Goal: Information Seeking & Learning: Learn about a topic

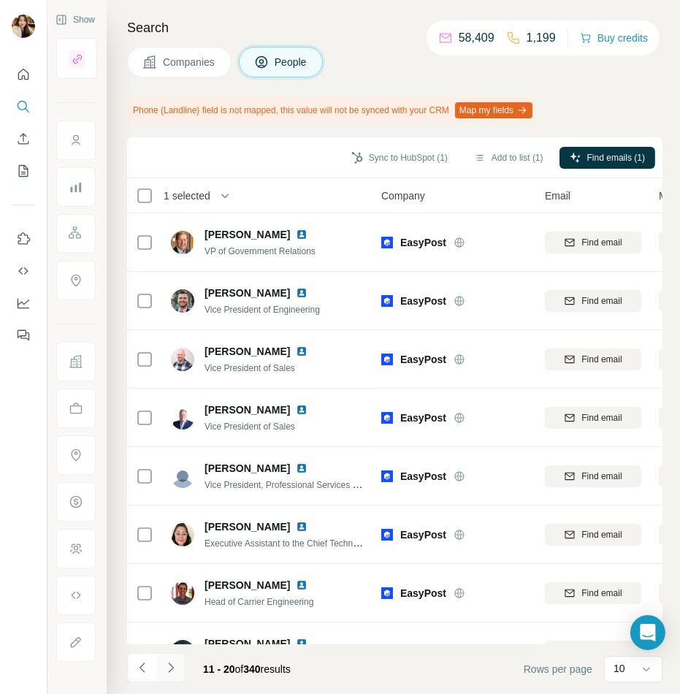
click at [161, 661] on button "Navigate to next page" at bounding box center [170, 667] width 29 height 29
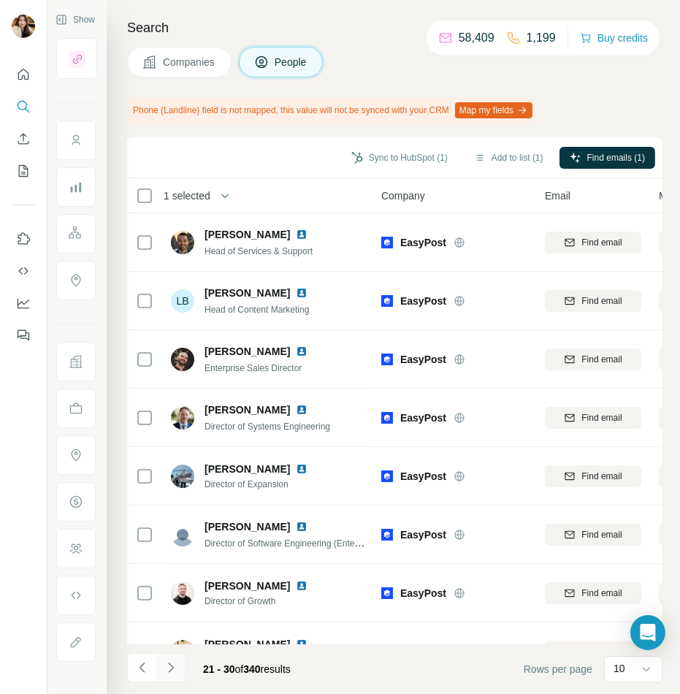
click at [178, 672] on button "Navigate to next page" at bounding box center [170, 667] width 29 height 29
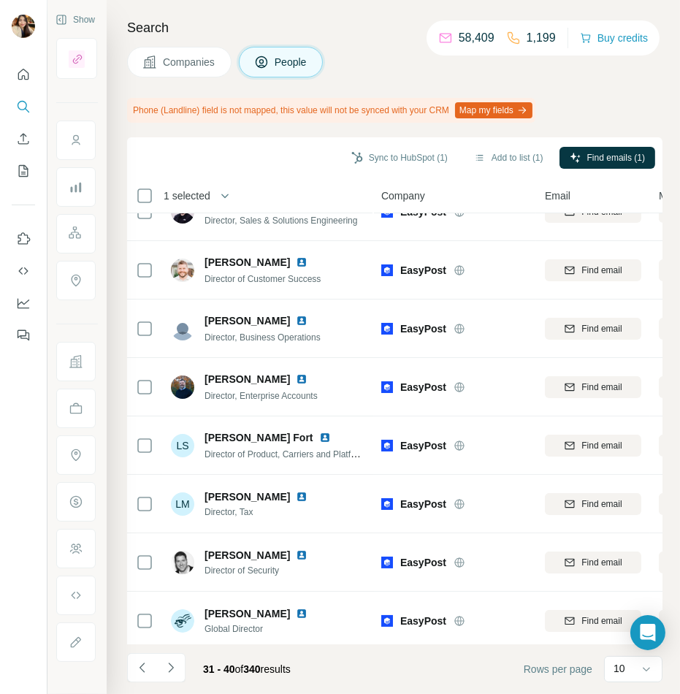
scroll to position [152, 0]
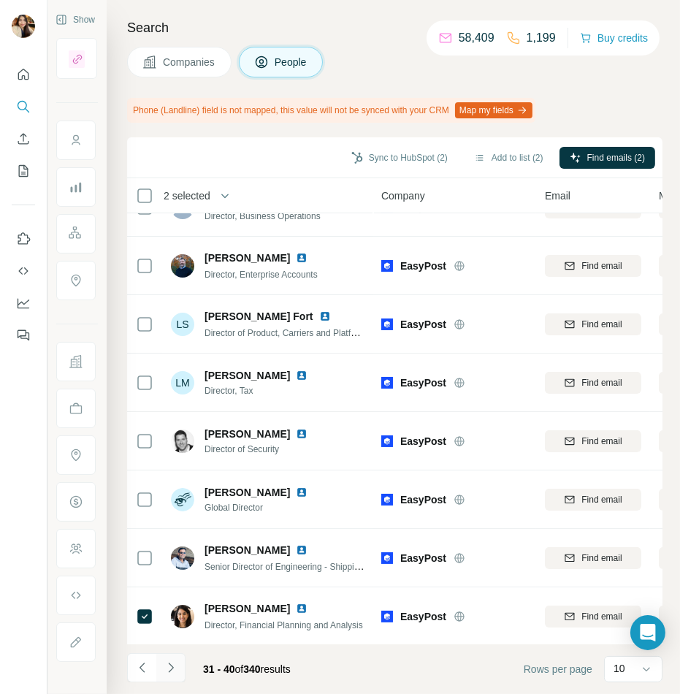
click at [178, 669] on button "Navigate to next page" at bounding box center [170, 667] width 29 height 29
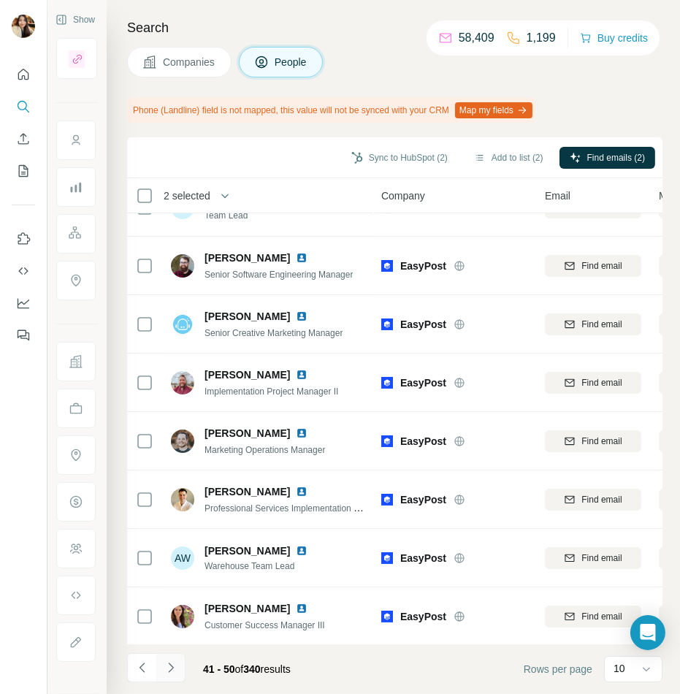
click at [169, 677] on button "Navigate to next page" at bounding box center [170, 667] width 29 height 29
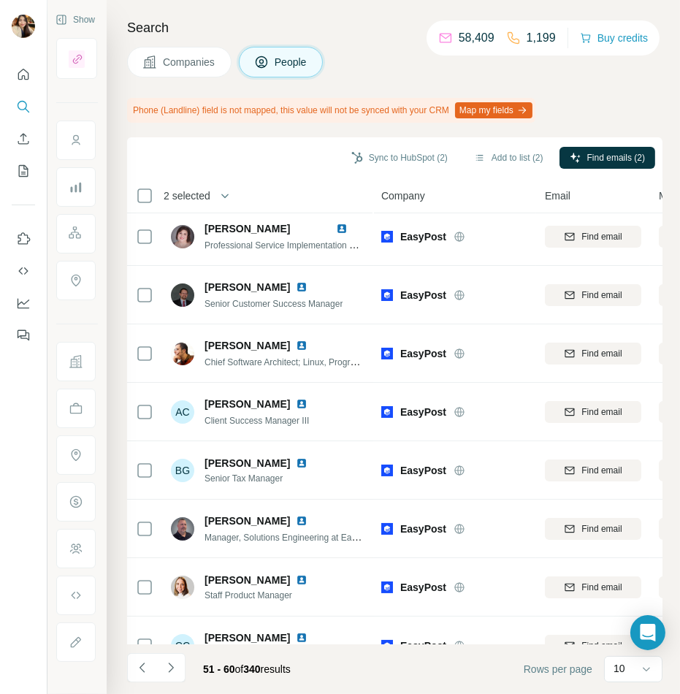
scroll to position [0, 0]
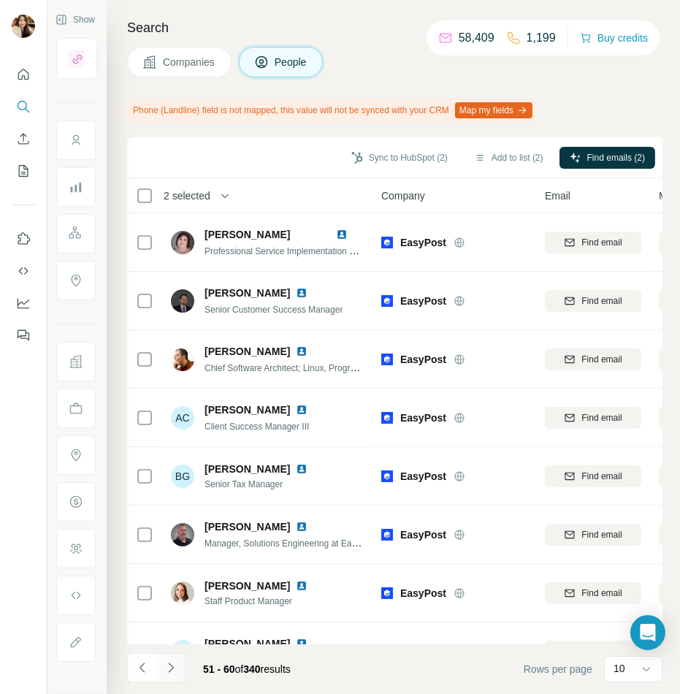
click at [167, 669] on icon "Navigate to next page" at bounding box center [171, 668] width 15 height 15
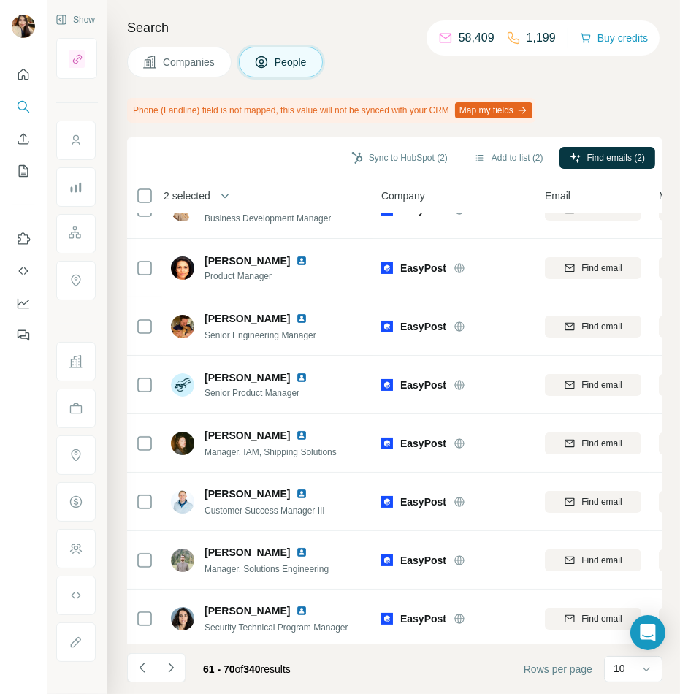
scroll to position [152, 0]
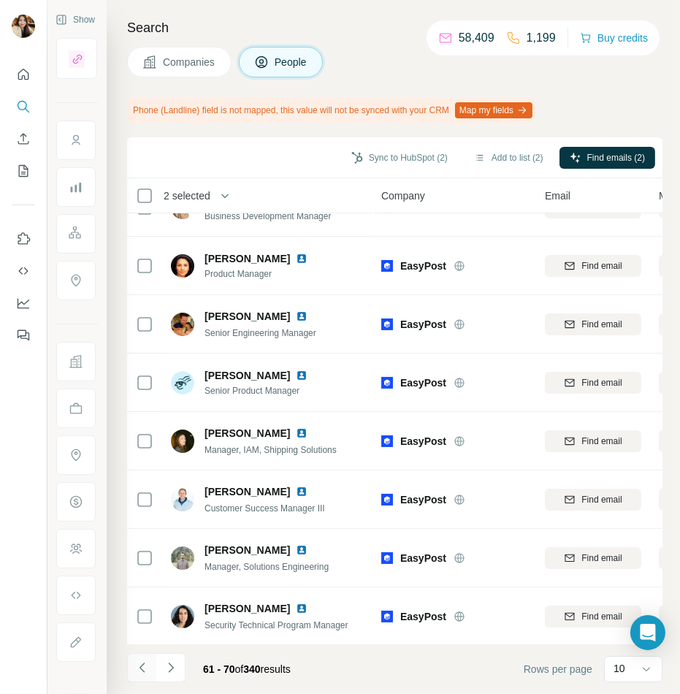
click at [145, 673] on icon "Navigate to previous page" at bounding box center [142, 668] width 15 height 15
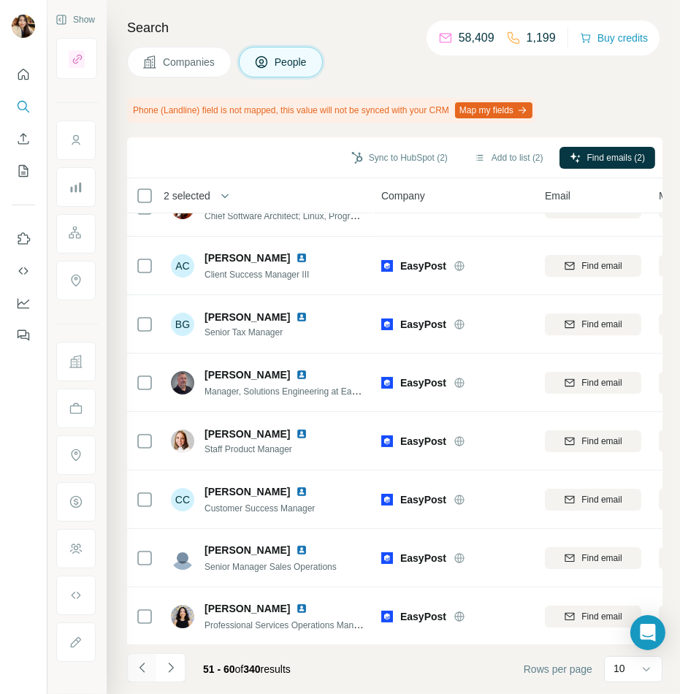
click at [145, 673] on icon "Navigate to previous page" at bounding box center [142, 668] width 15 height 15
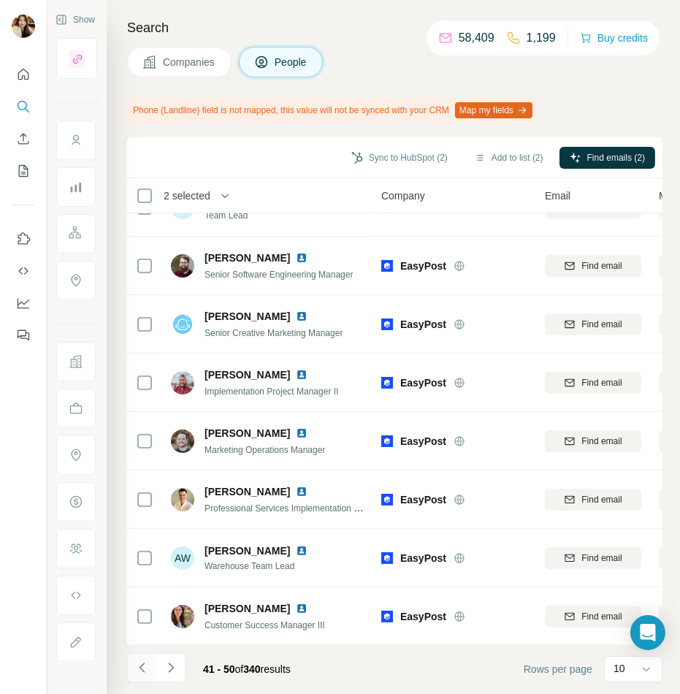
click at [145, 673] on icon "Navigate to previous page" at bounding box center [142, 668] width 15 height 15
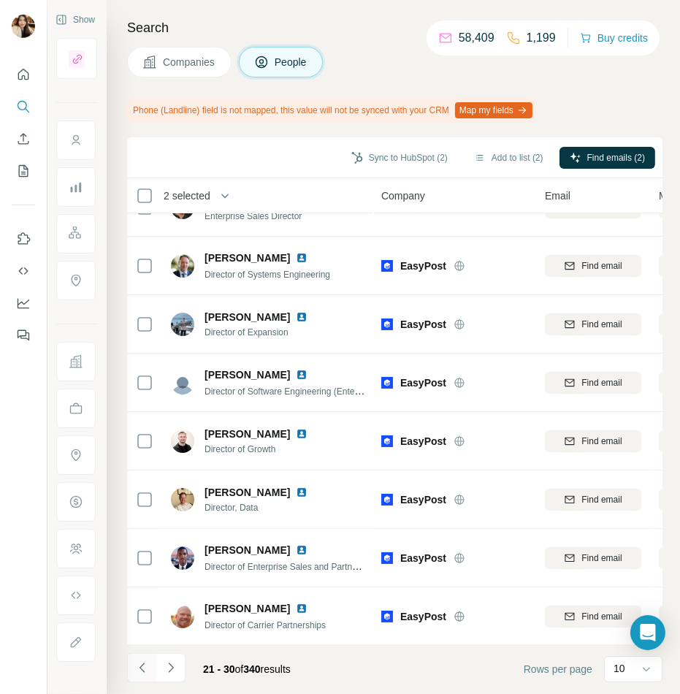
click at [145, 673] on icon "Navigate to previous page" at bounding box center [142, 668] width 15 height 15
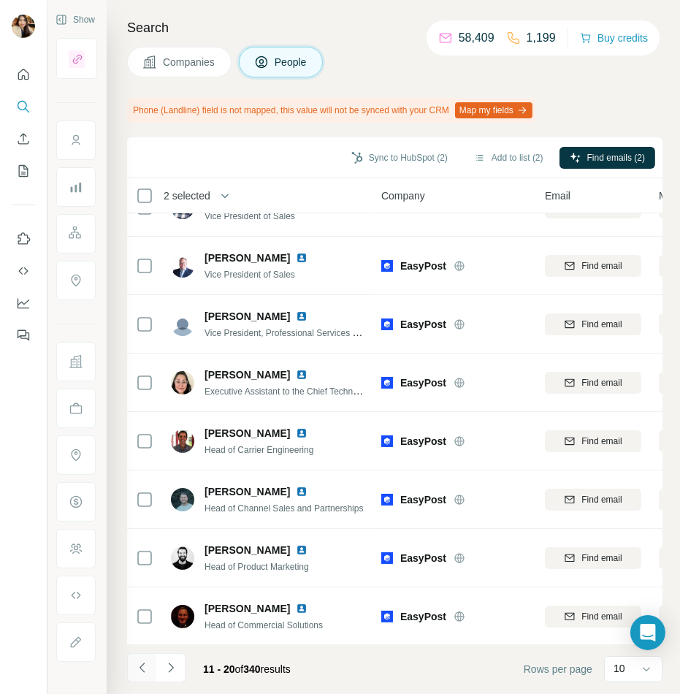
click at [145, 673] on icon "Navigate to previous page" at bounding box center [142, 668] width 15 height 15
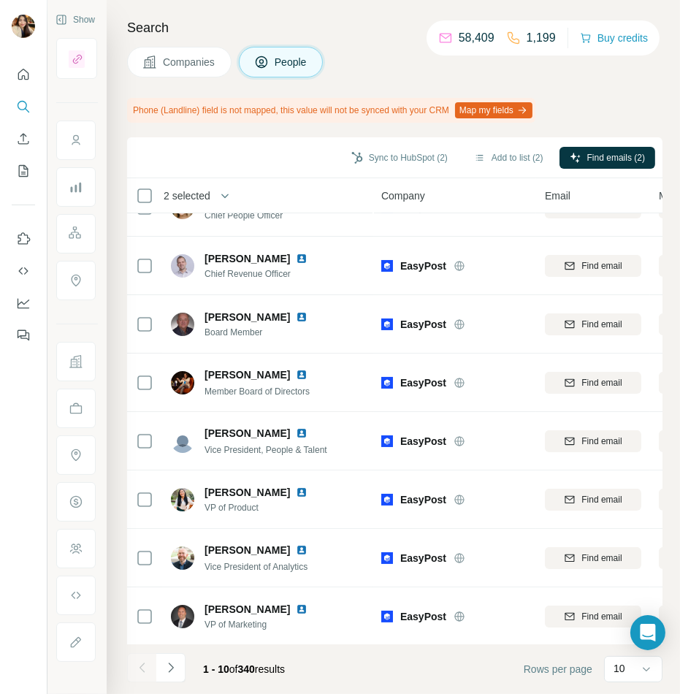
click at [145, 673] on div at bounding box center [141, 667] width 29 height 29
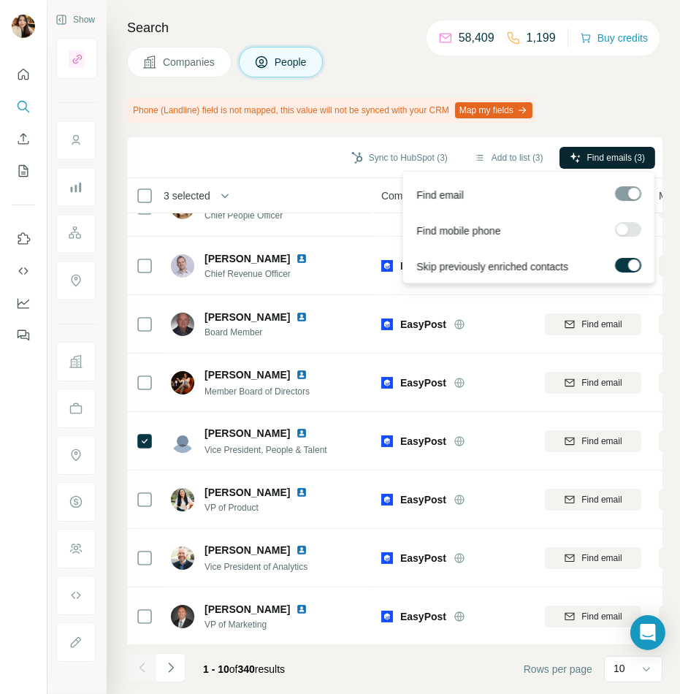
click at [599, 159] on span "Find emails (3)" at bounding box center [617, 157] width 58 height 13
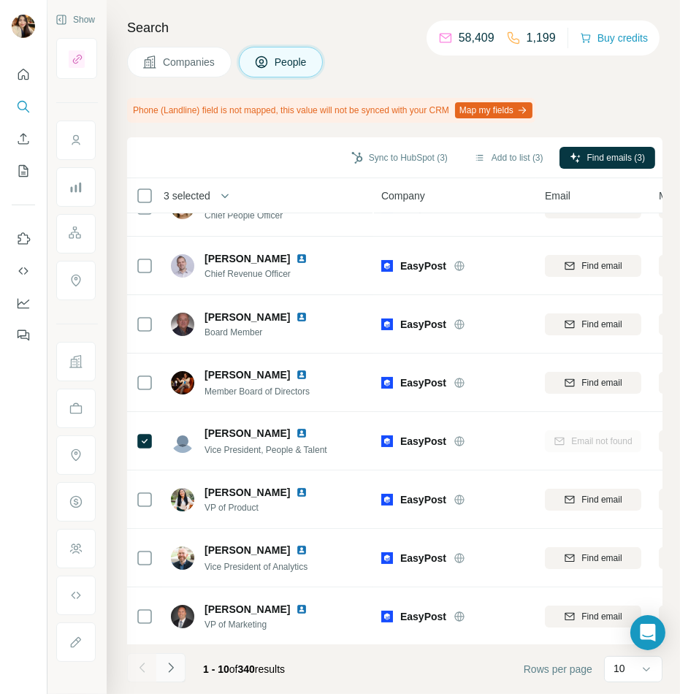
click at [182, 666] on button "Navigate to next page" at bounding box center [170, 667] width 29 height 29
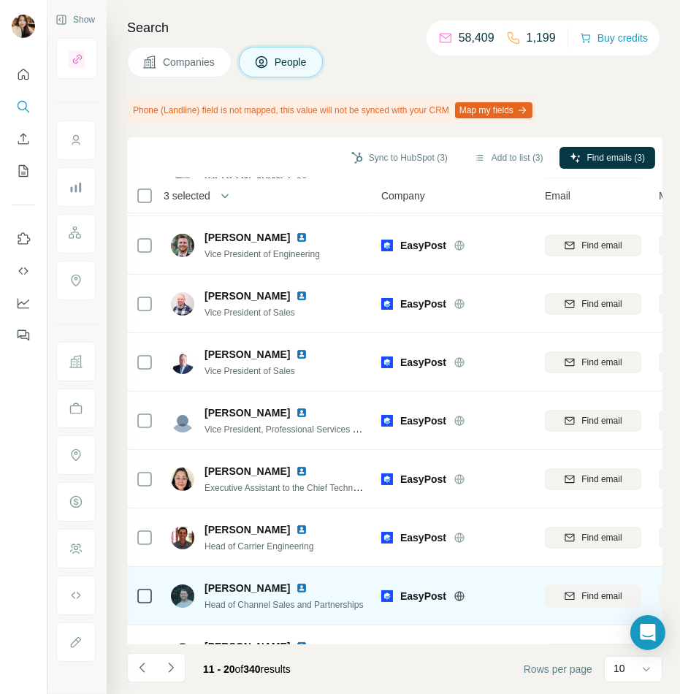
scroll to position [0, 0]
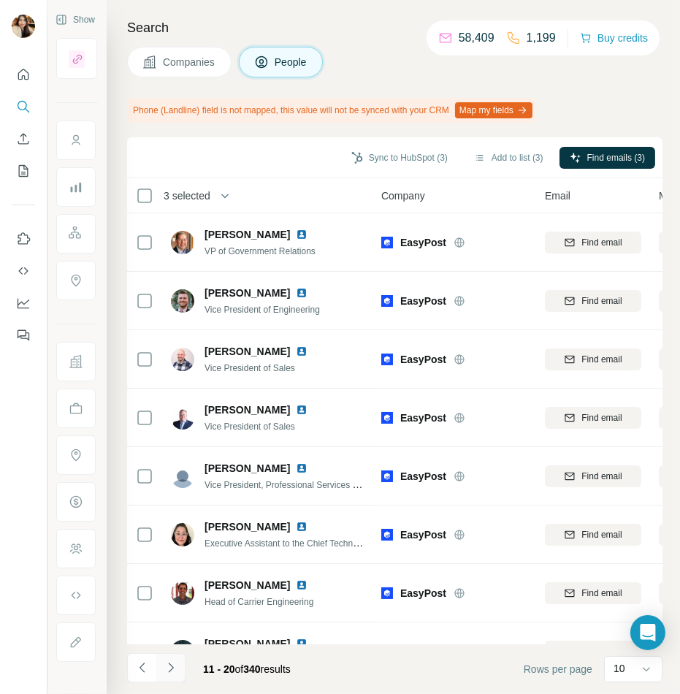
click at [168, 669] on icon "Navigate to next page" at bounding box center [171, 668] width 15 height 15
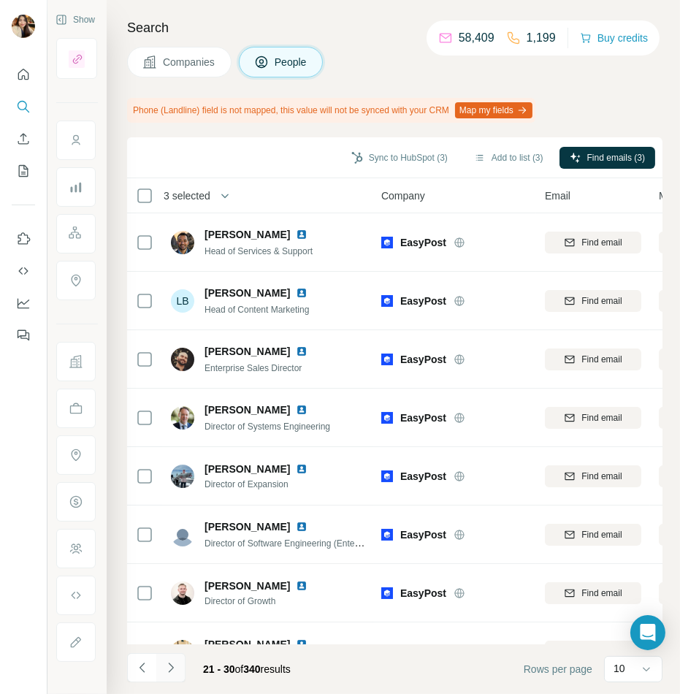
click at [175, 664] on icon "Navigate to next page" at bounding box center [171, 668] width 15 height 15
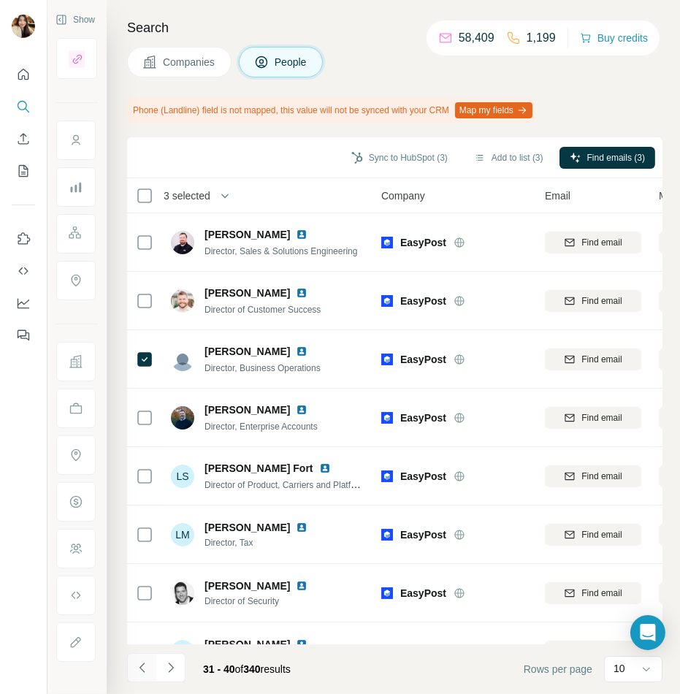
click at [141, 670] on icon "Navigate to previous page" at bounding box center [141, 667] width 5 height 9
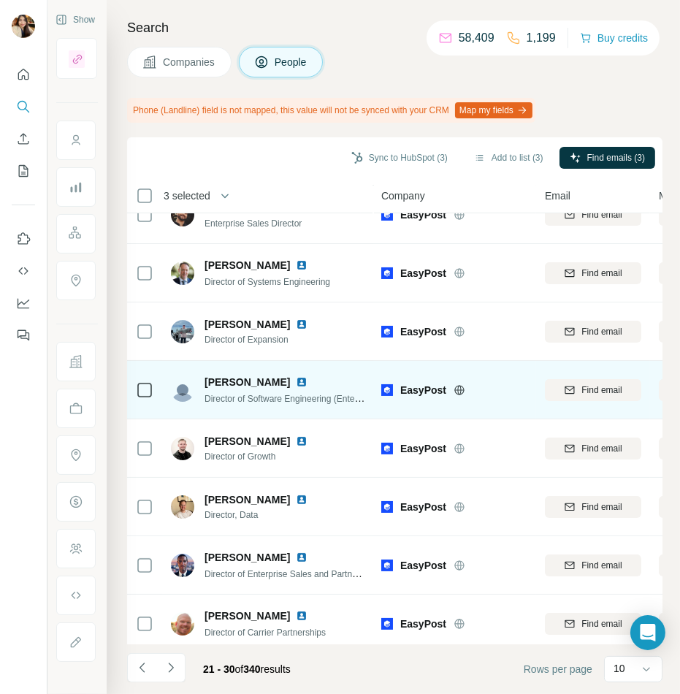
scroll to position [152, 0]
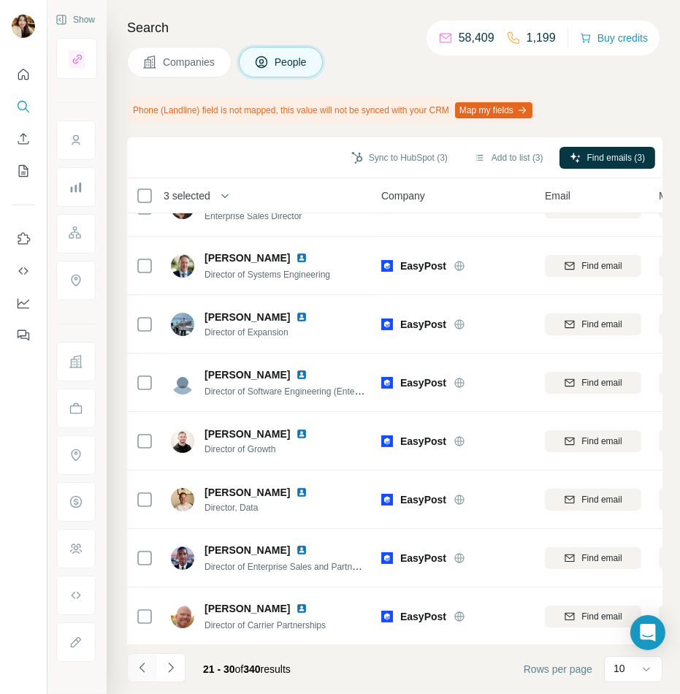
click at [145, 666] on icon "Navigate to previous page" at bounding box center [142, 668] width 15 height 15
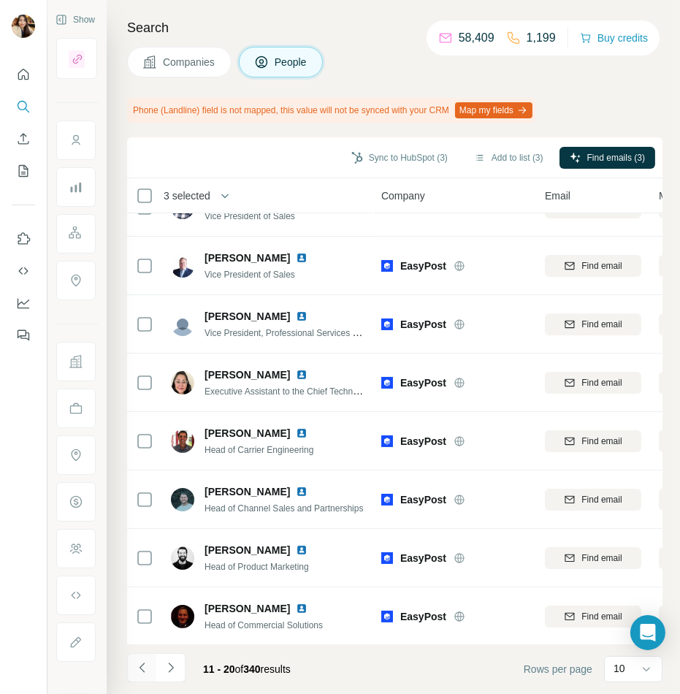
click at [134, 667] on button "Navigate to previous page" at bounding box center [141, 667] width 29 height 29
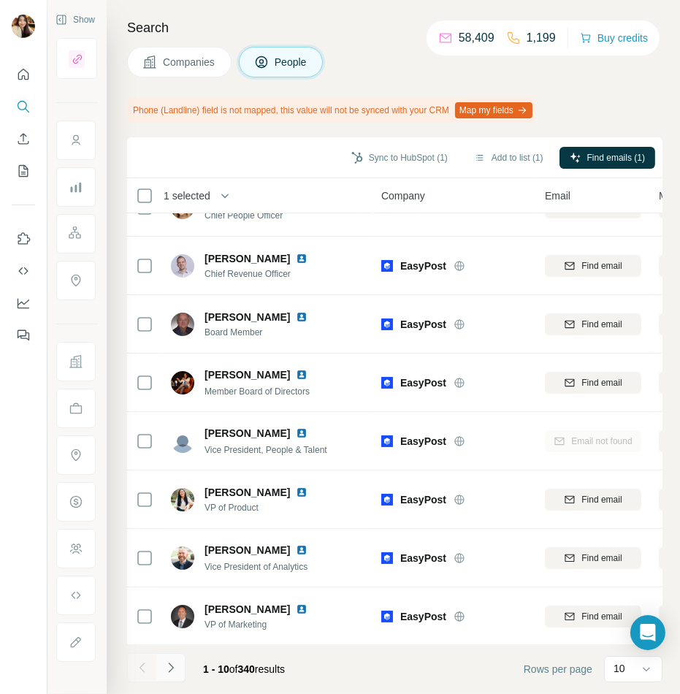
click at [159, 672] on button "Navigate to next page" at bounding box center [170, 667] width 29 height 29
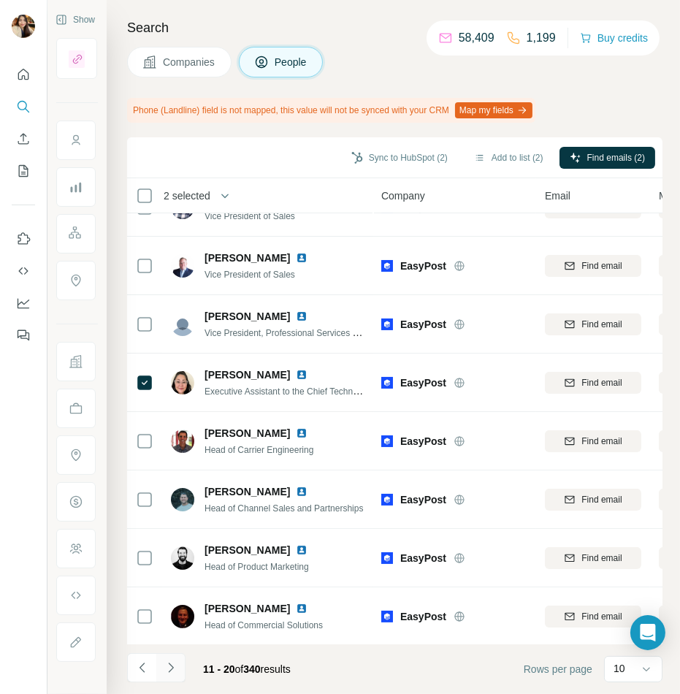
click at [176, 665] on icon "Navigate to next page" at bounding box center [171, 668] width 15 height 15
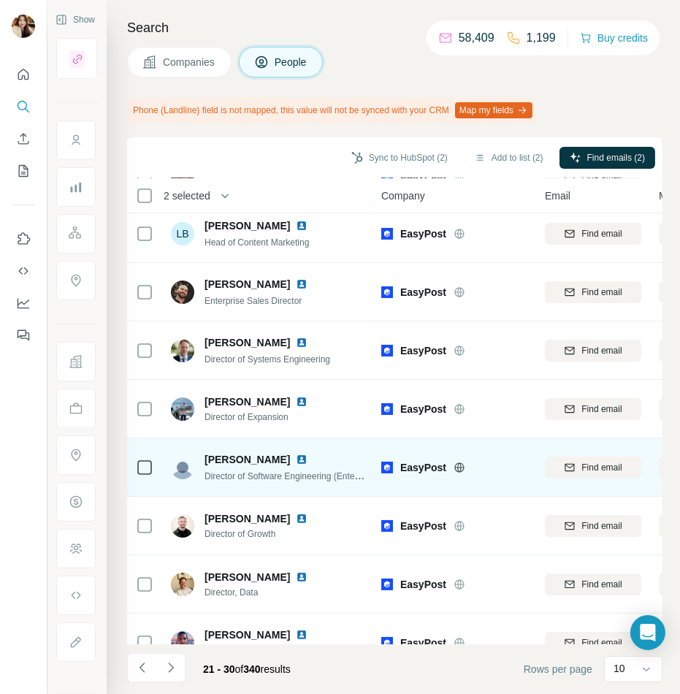
scroll to position [0, 0]
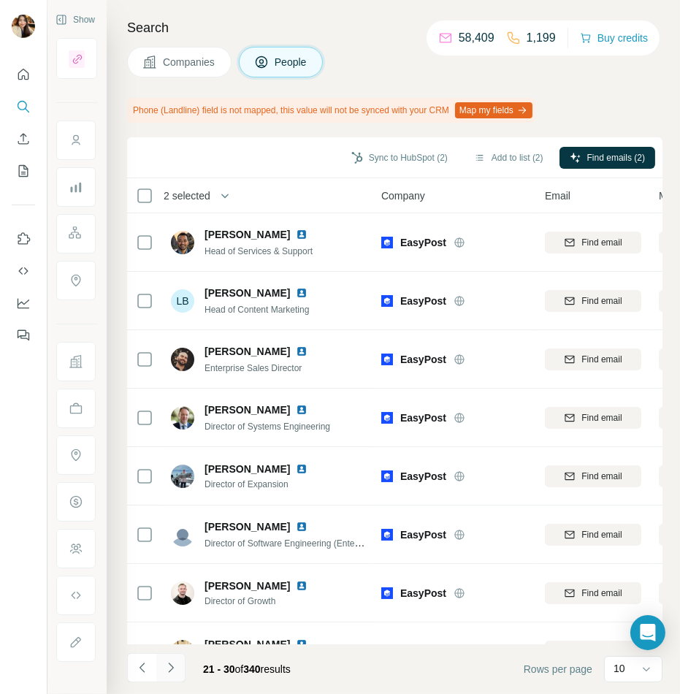
click at [170, 674] on icon "Navigate to next page" at bounding box center [171, 668] width 15 height 15
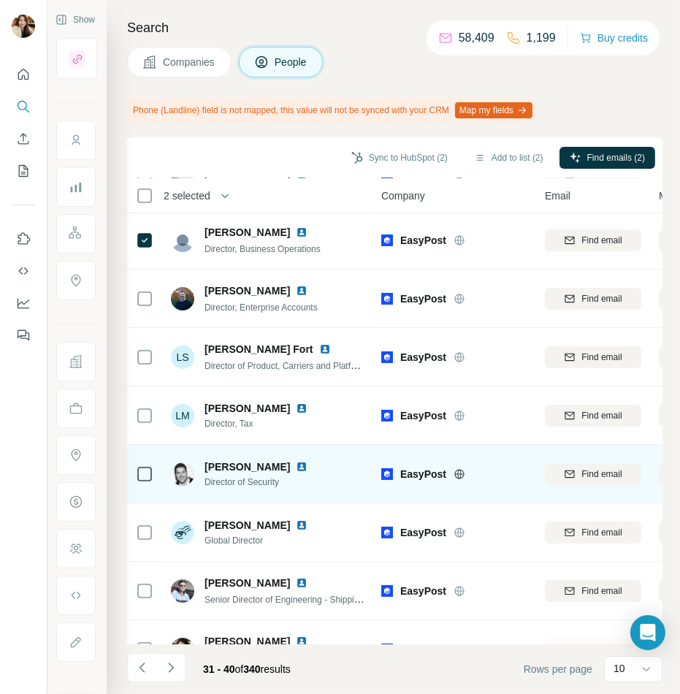
scroll to position [152, 0]
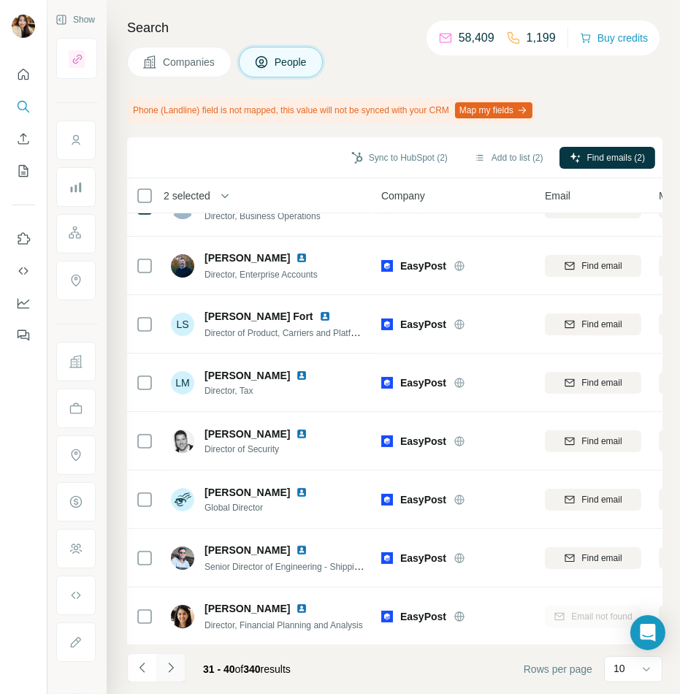
click at [164, 670] on icon "Navigate to next page" at bounding box center [171, 668] width 15 height 15
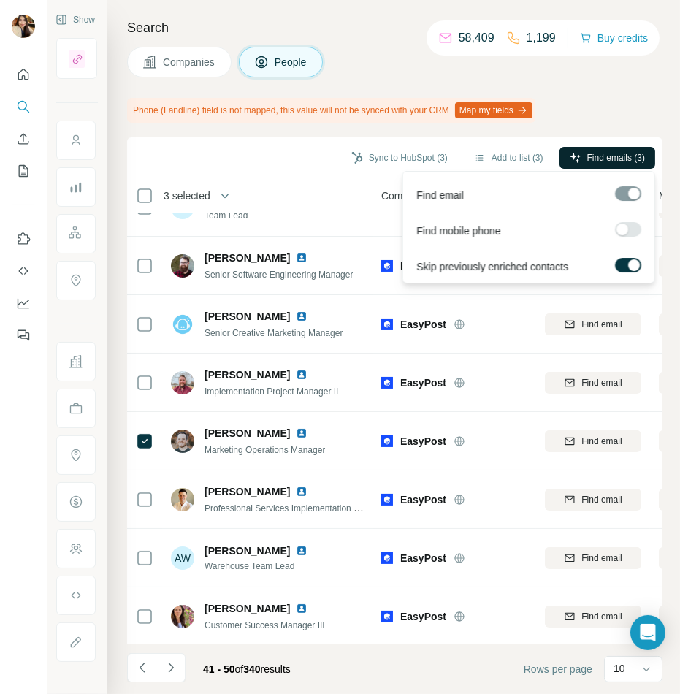
click at [594, 151] on span "Find emails (3)" at bounding box center [617, 157] width 58 height 13
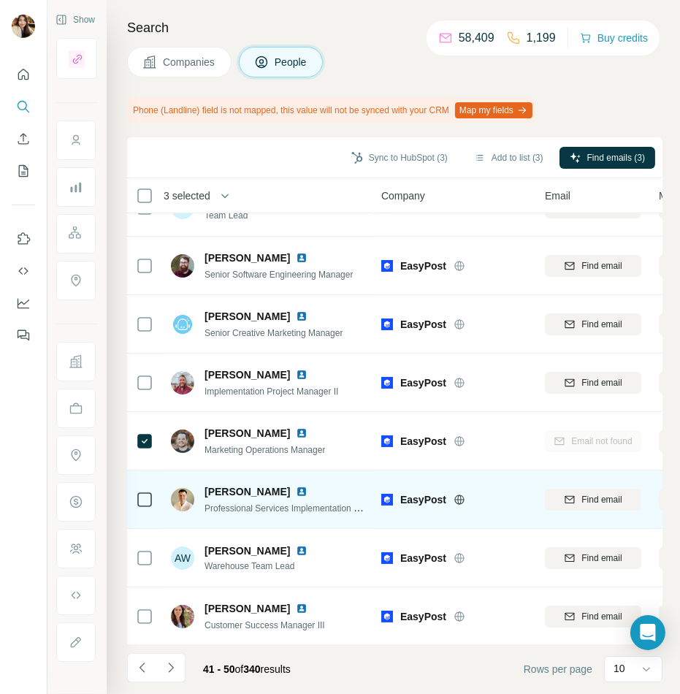
scroll to position [0, 0]
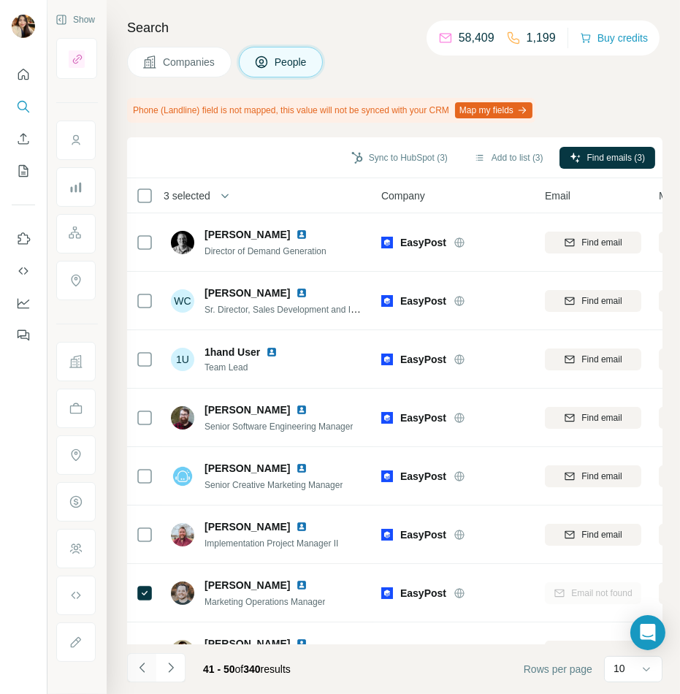
click at [140, 672] on icon "Navigate to previous page" at bounding box center [142, 668] width 15 height 15
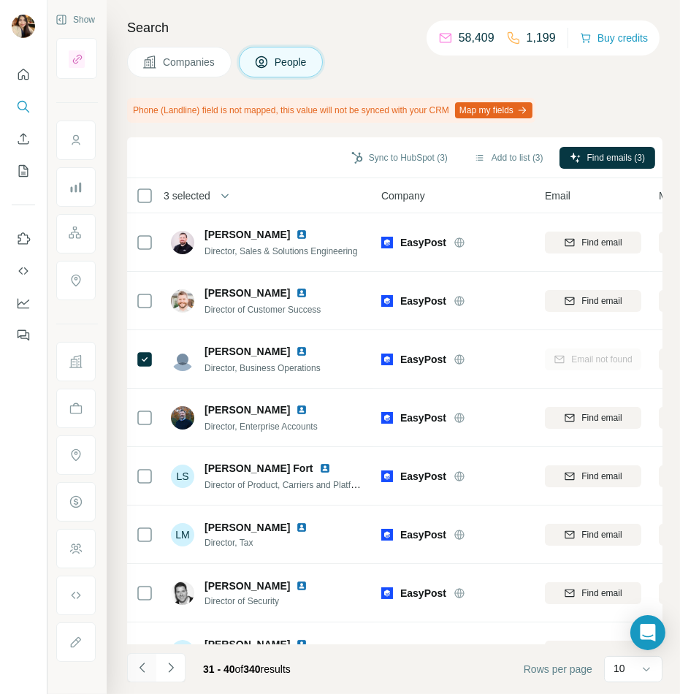
click at [148, 666] on icon "Navigate to previous page" at bounding box center [142, 668] width 15 height 15
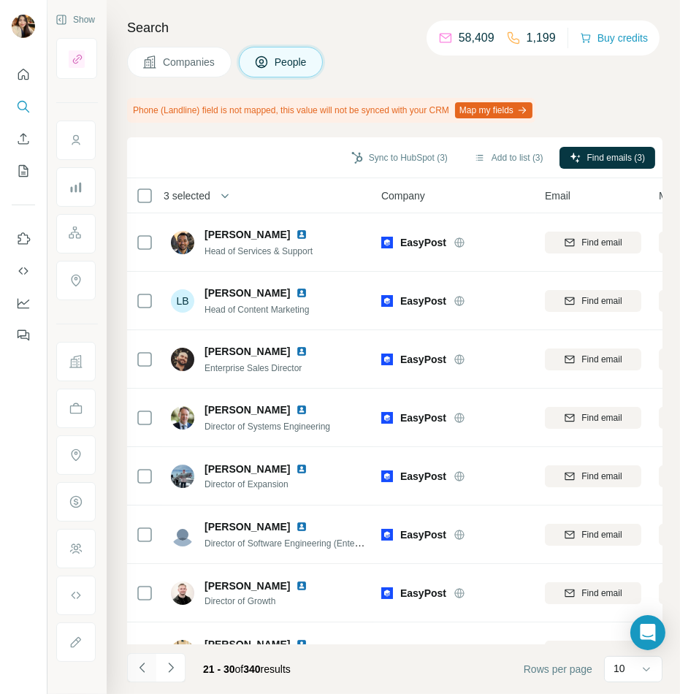
click at [143, 661] on icon "Navigate to previous page" at bounding box center [142, 668] width 15 height 15
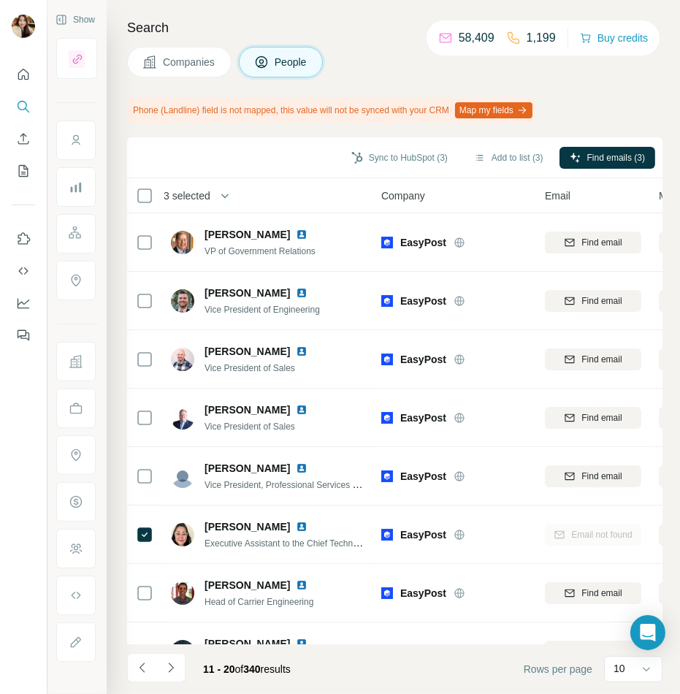
click at [227, 52] on button "Companies" at bounding box center [179, 62] width 104 height 31
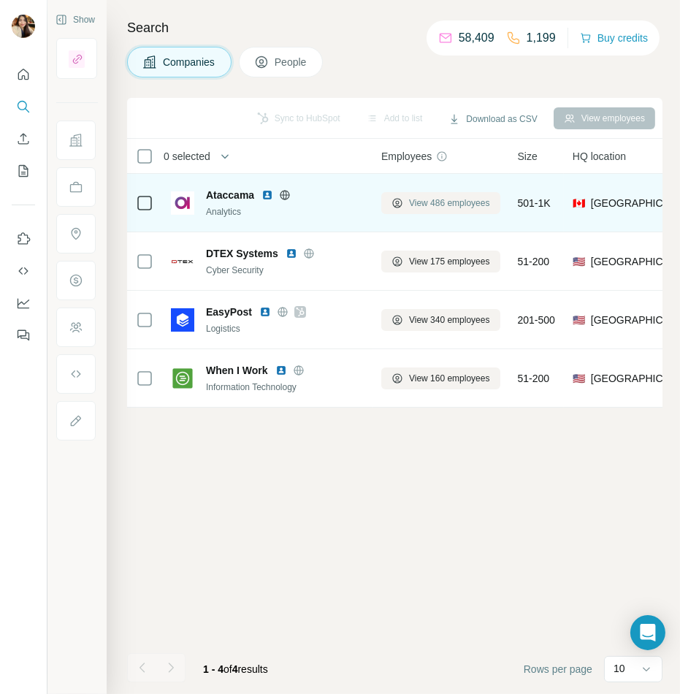
click at [401, 194] on button "View 486 employees" at bounding box center [440, 203] width 119 height 22
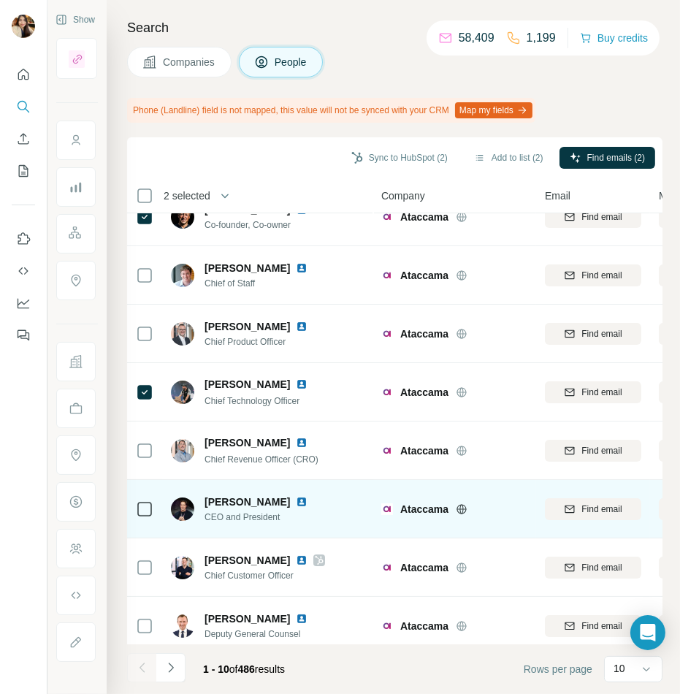
scroll to position [104, 0]
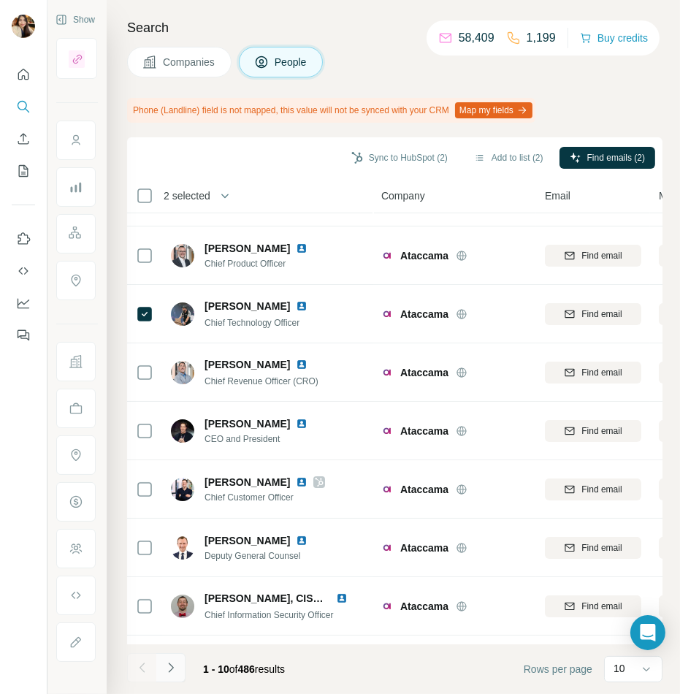
click at [161, 672] on button "Navigate to next page" at bounding box center [170, 667] width 29 height 29
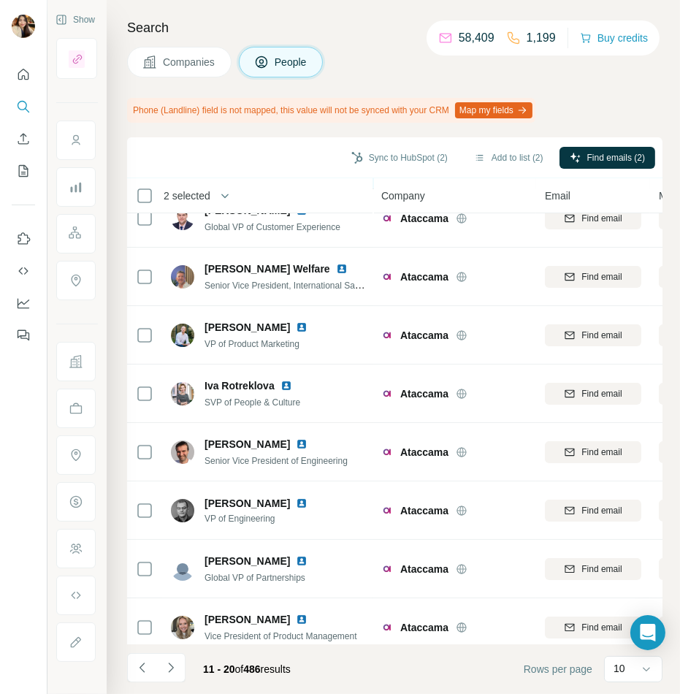
scroll to position [152, 0]
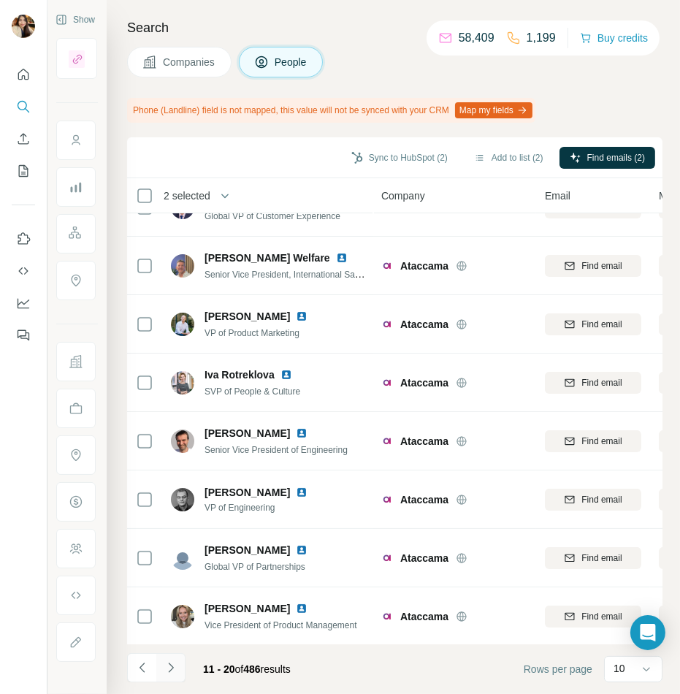
click at [171, 671] on icon "Navigate to next page" at bounding box center [171, 668] width 15 height 15
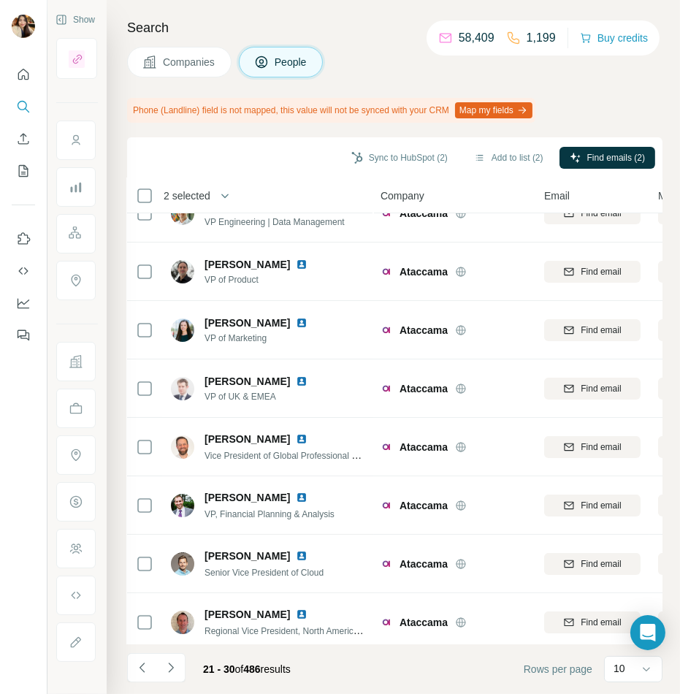
scroll to position [0, 1]
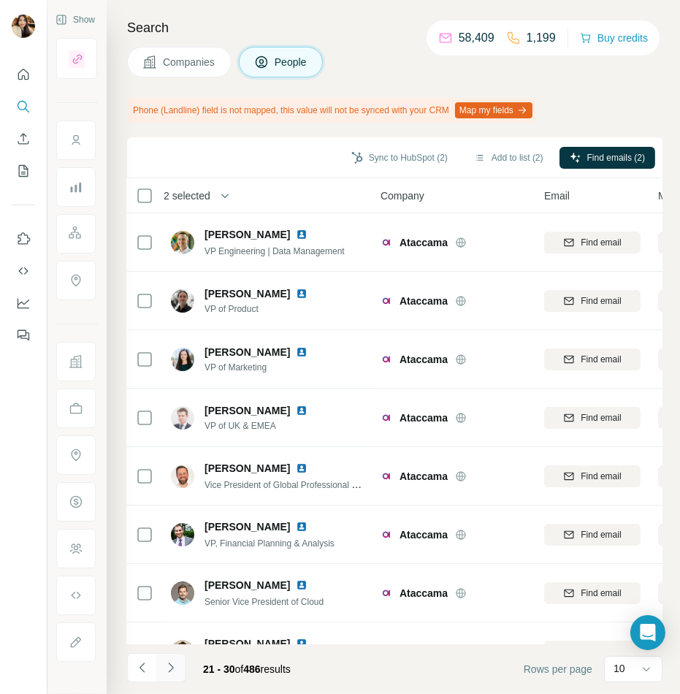
click at [176, 661] on icon "Navigate to next page" at bounding box center [171, 668] width 15 height 15
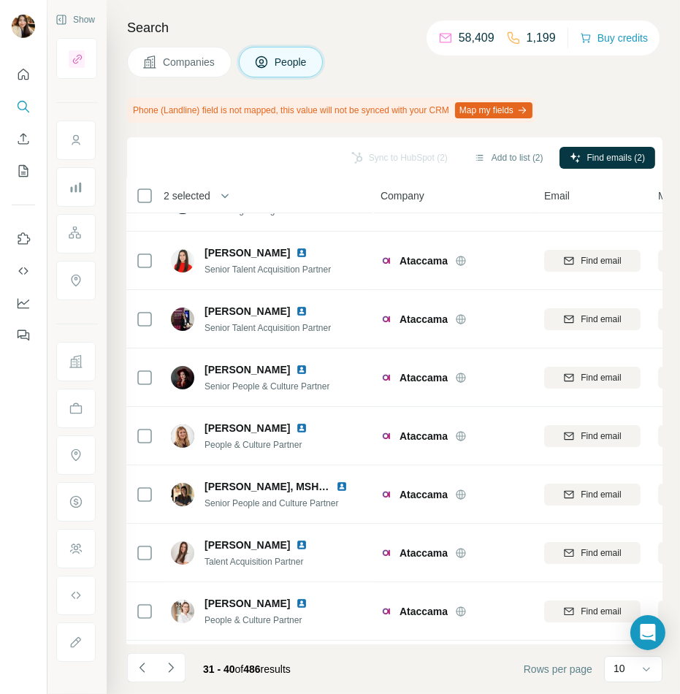
scroll to position [152, 1]
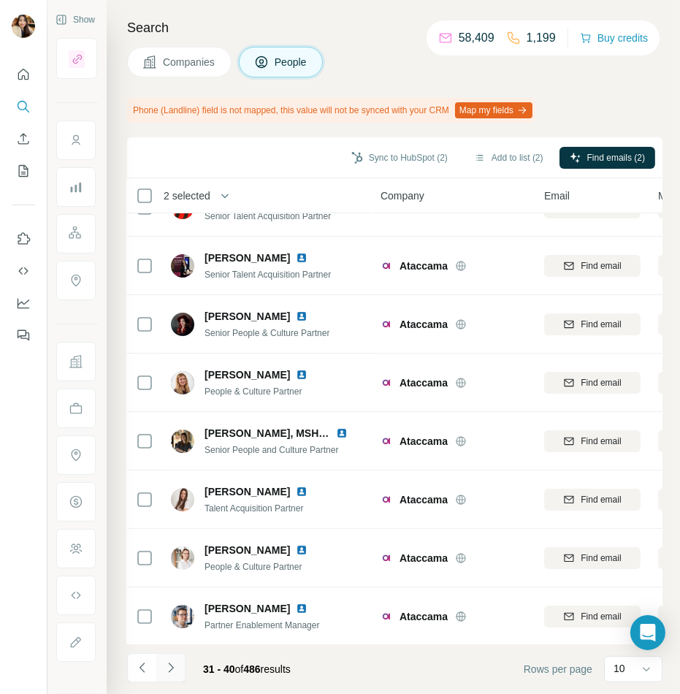
click at [172, 661] on icon "Navigate to next page" at bounding box center [171, 668] width 15 height 15
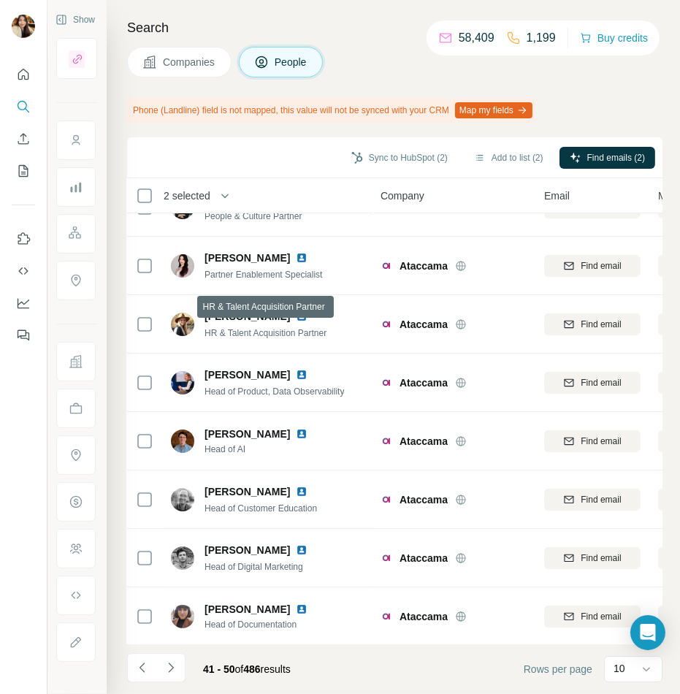
scroll to position [0, 1]
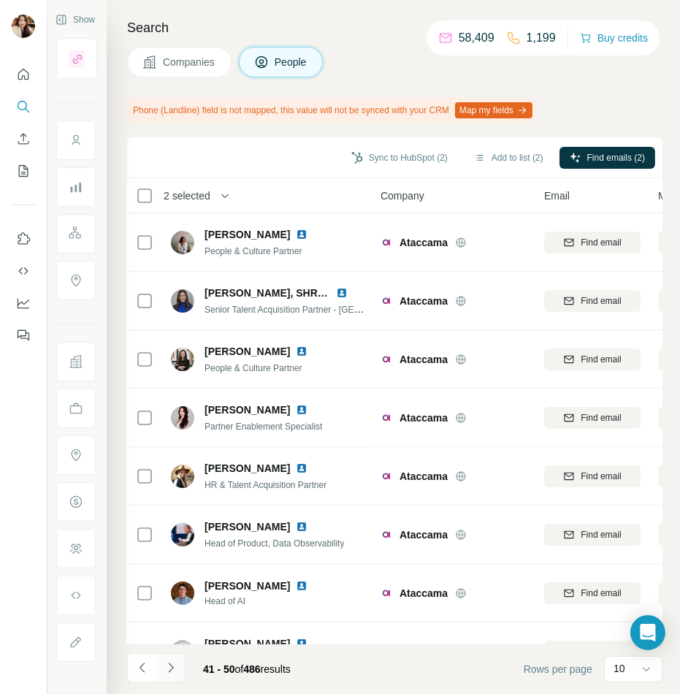
click at [176, 670] on icon "Navigate to next page" at bounding box center [171, 668] width 15 height 15
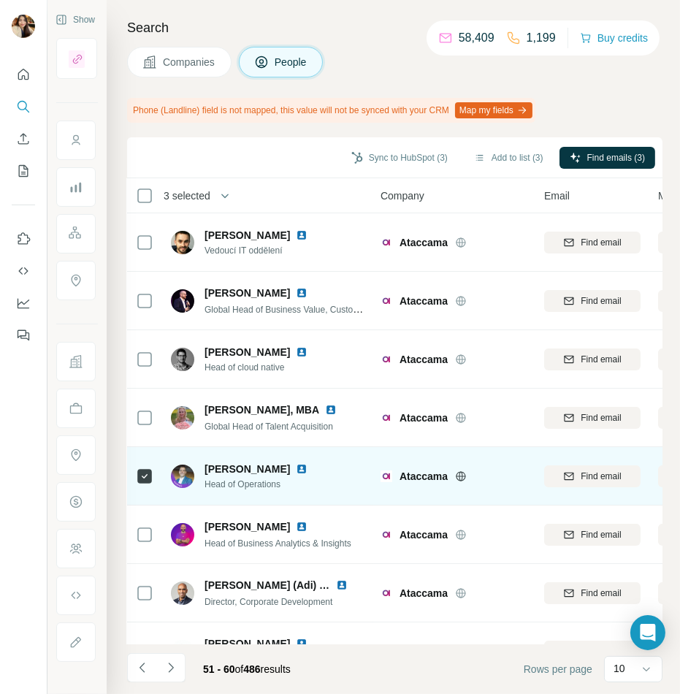
scroll to position [152, 1]
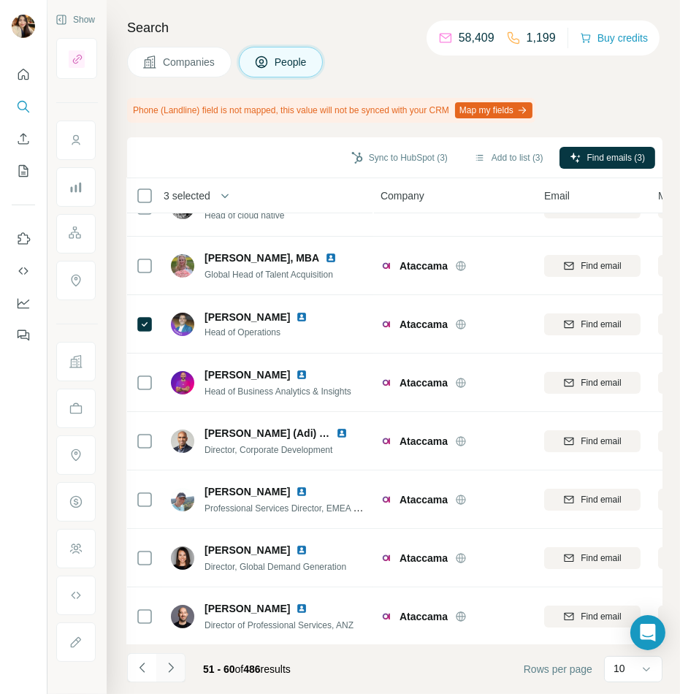
click at [174, 669] on icon "Navigate to next page" at bounding box center [171, 668] width 15 height 15
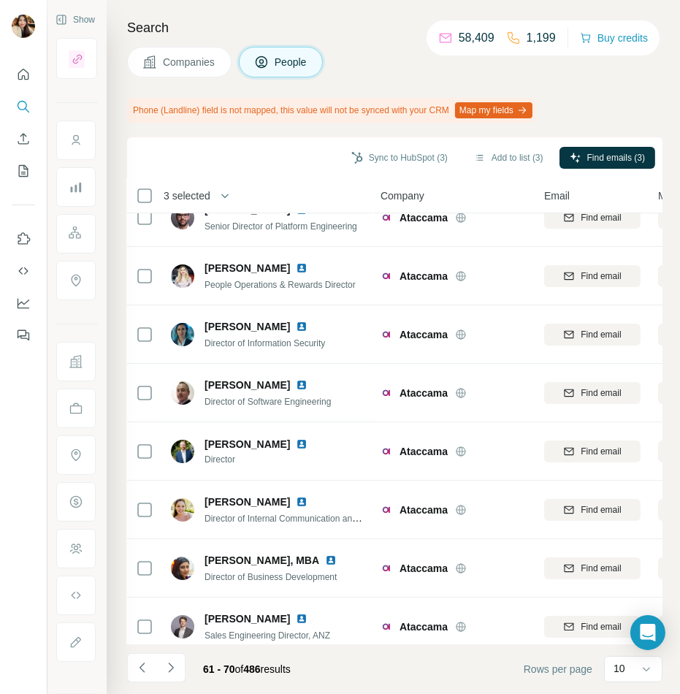
scroll to position [0, 1]
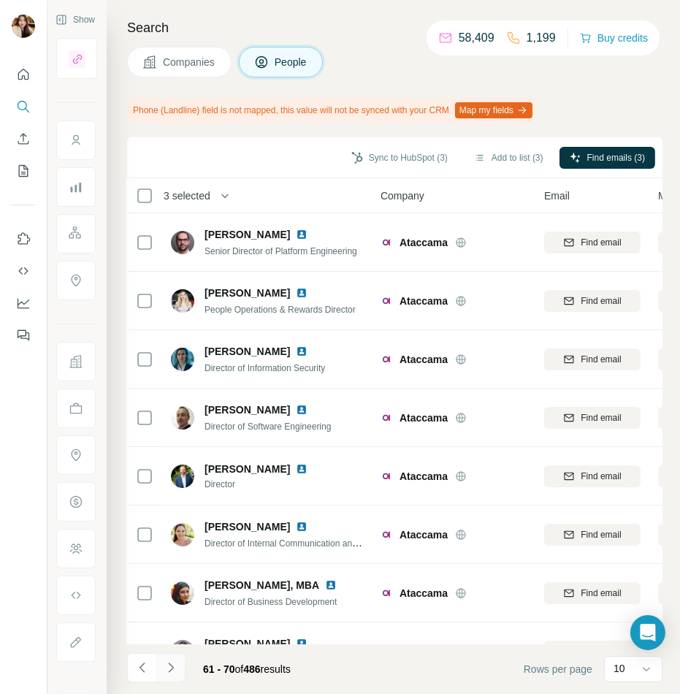
click at [175, 667] on icon "Navigate to next page" at bounding box center [171, 668] width 15 height 15
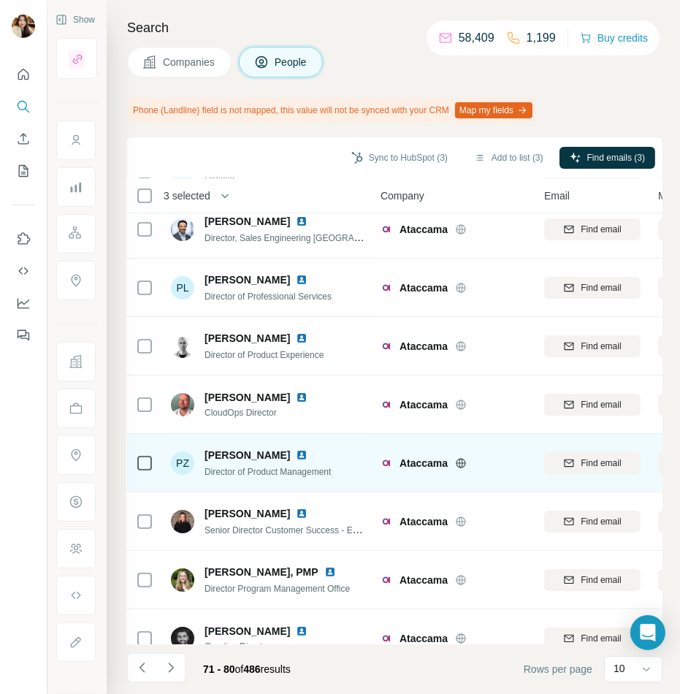
scroll to position [152, 1]
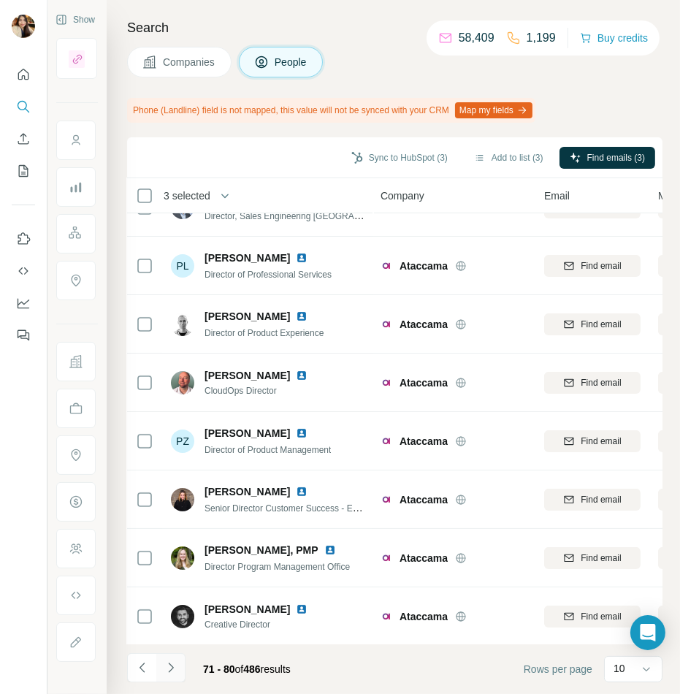
click at [169, 672] on icon "Navigate to next page" at bounding box center [171, 668] width 15 height 15
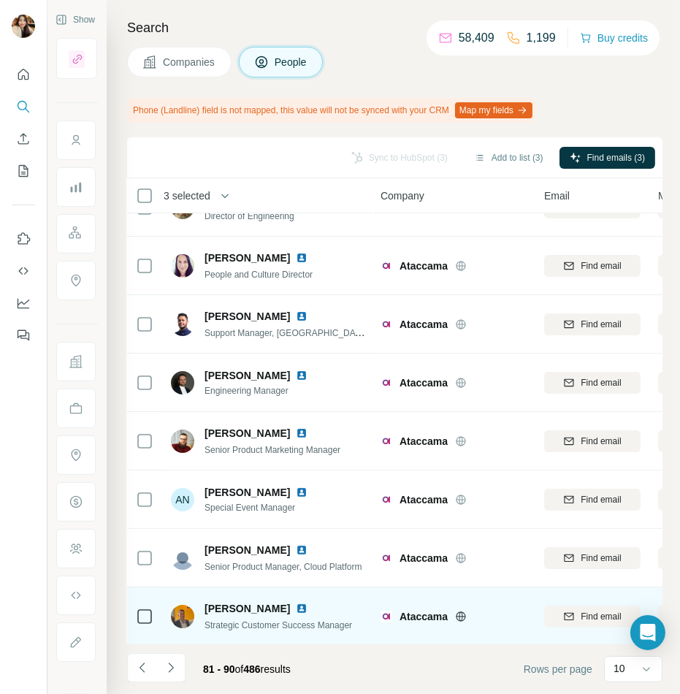
scroll to position [0, 1]
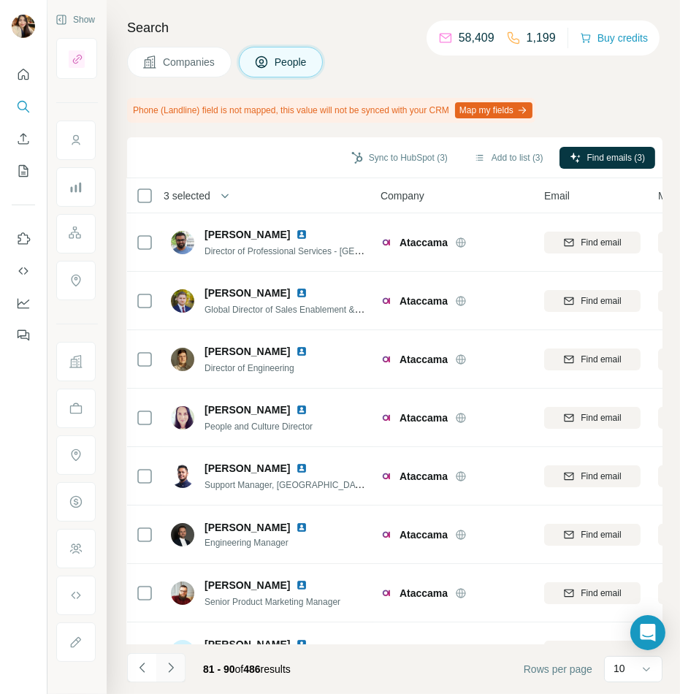
click at [166, 668] on icon "Navigate to next page" at bounding box center [171, 668] width 15 height 15
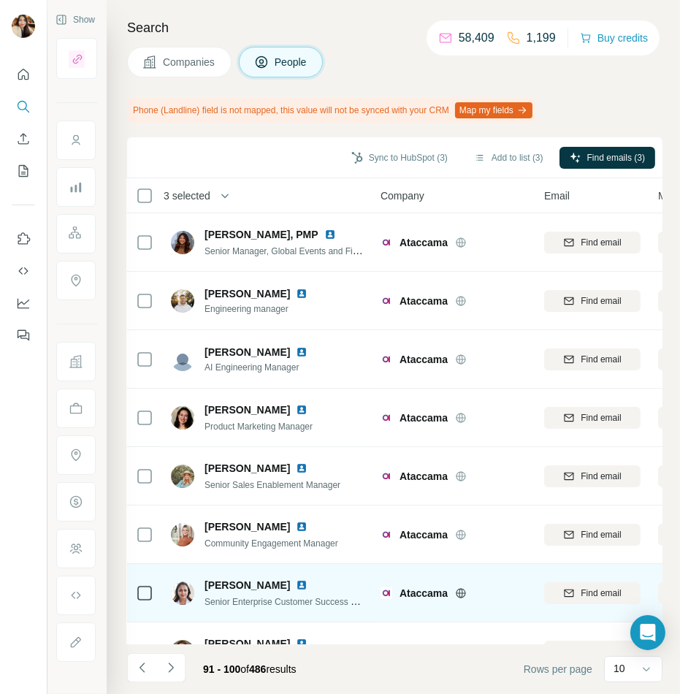
scroll to position [152, 1]
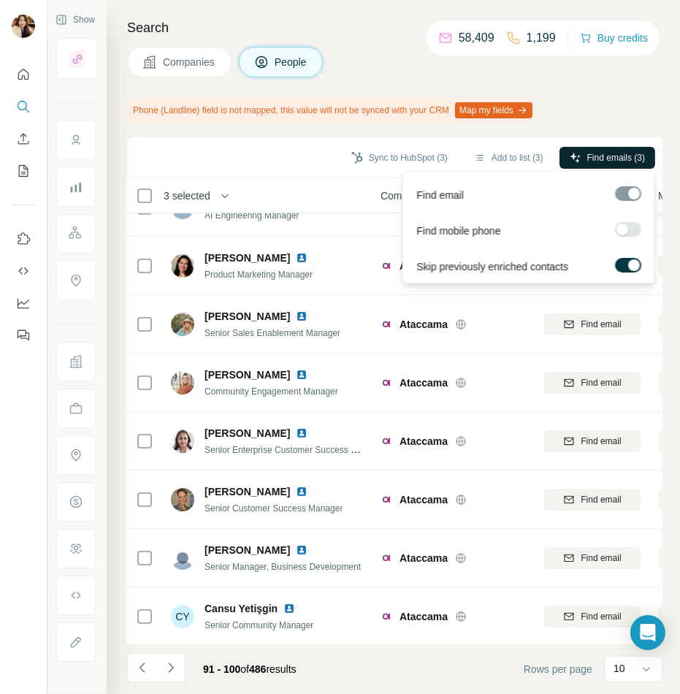
click at [634, 167] on button "Find emails (3)" at bounding box center [608, 158] width 96 height 22
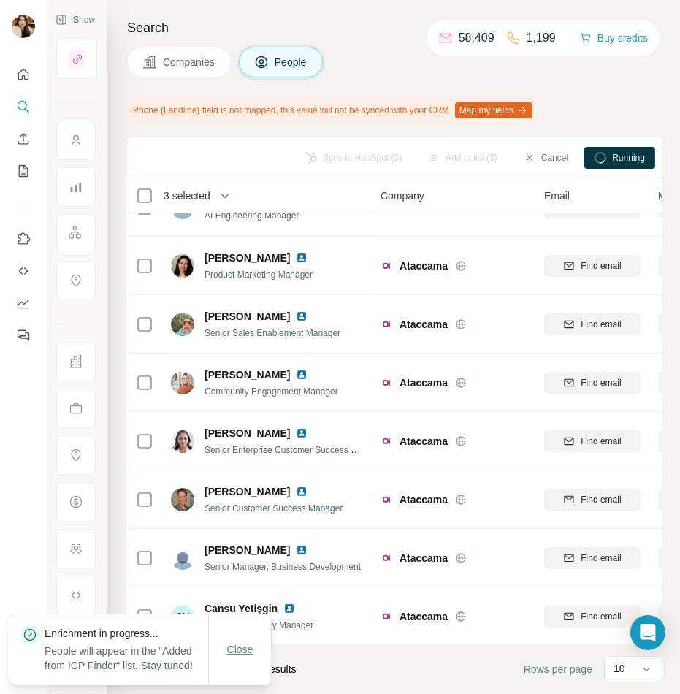
click at [235, 642] on span "Close" at bounding box center [240, 649] width 26 height 15
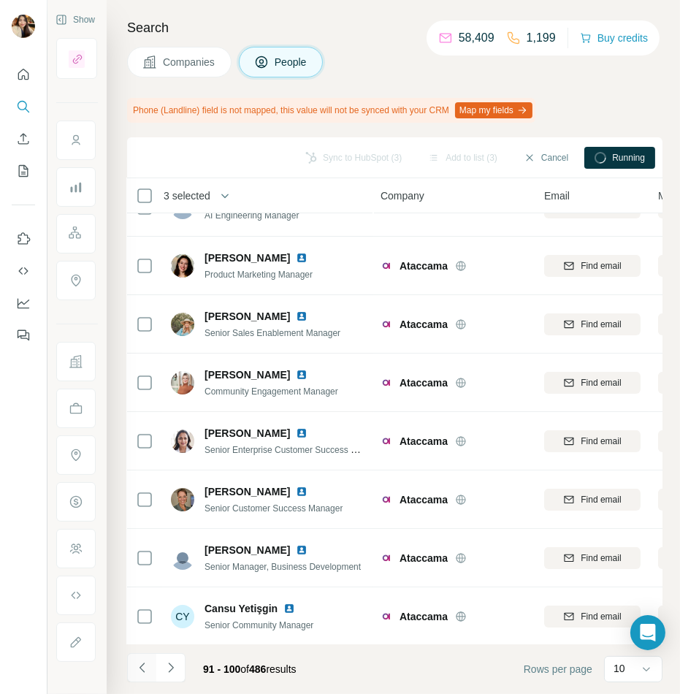
click at [153, 668] on button "Navigate to previous page" at bounding box center [141, 667] width 29 height 29
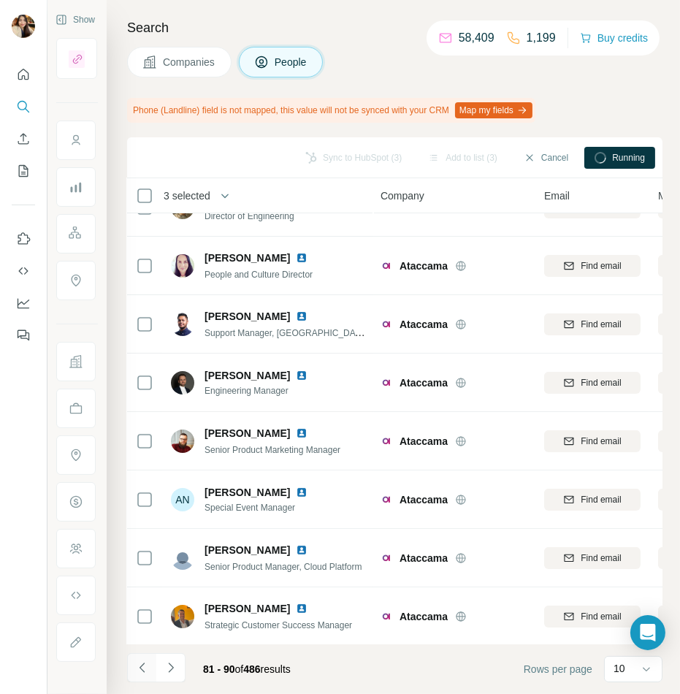
click at [153, 668] on button "Navigate to previous page" at bounding box center [141, 667] width 29 height 29
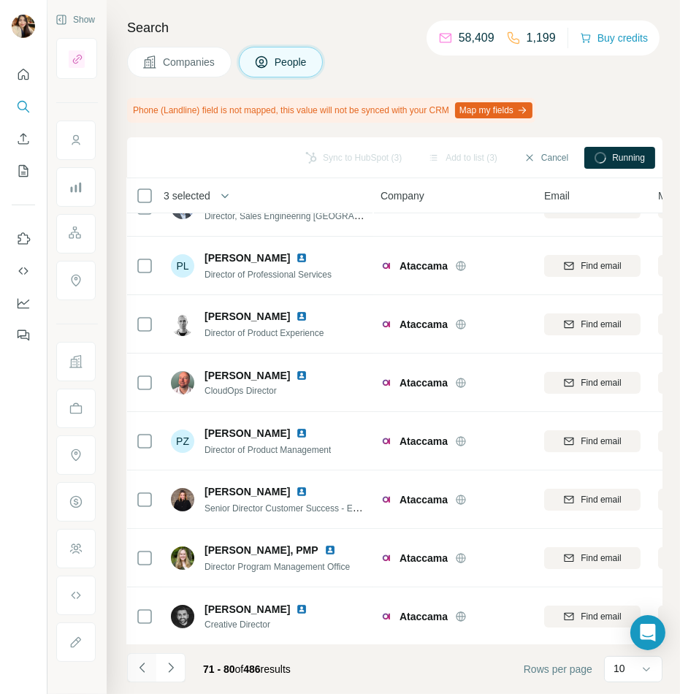
click at [152, 668] on button "Navigate to previous page" at bounding box center [141, 667] width 29 height 29
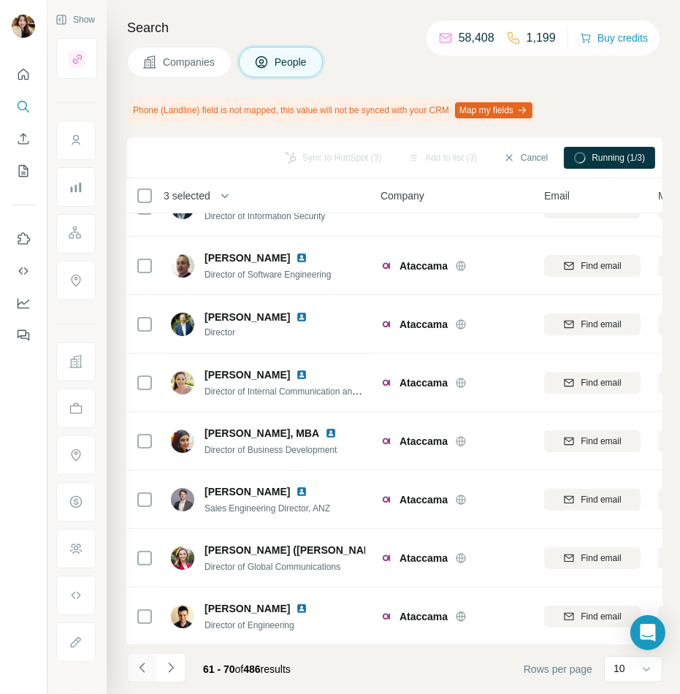
click at [153, 669] on button "Navigate to previous page" at bounding box center [141, 667] width 29 height 29
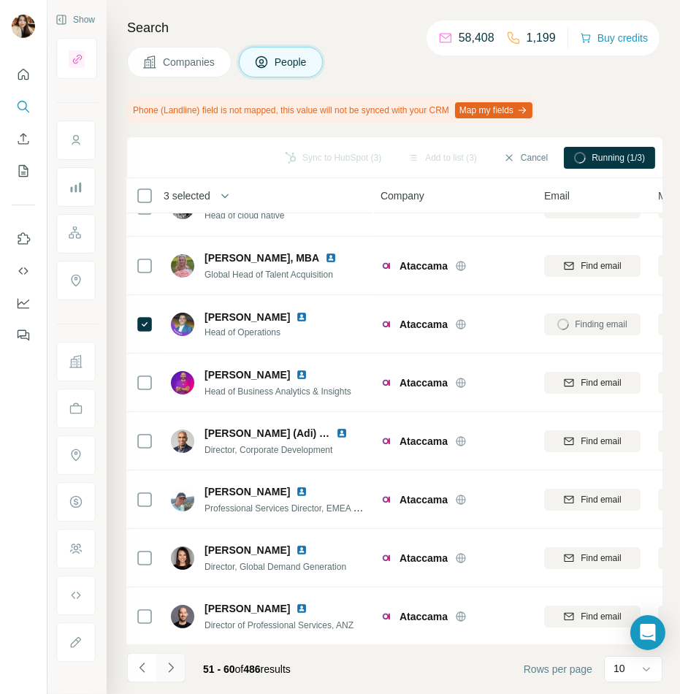
click at [180, 664] on button "Navigate to next page" at bounding box center [170, 667] width 29 height 29
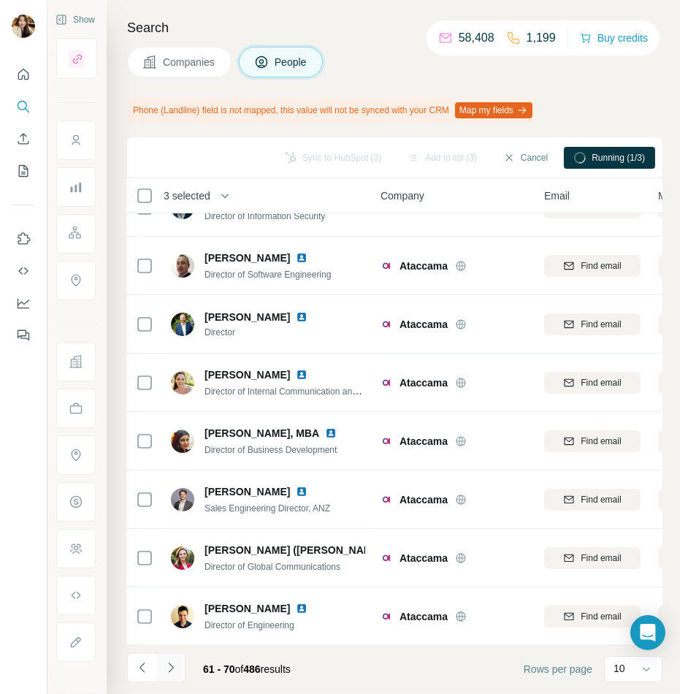
click at [172, 665] on icon "Navigate to next page" at bounding box center [171, 668] width 15 height 15
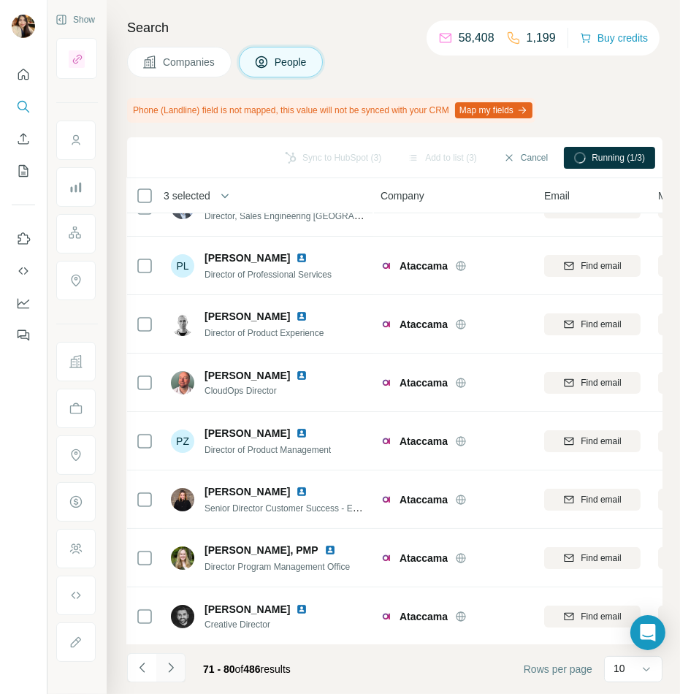
click at [170, 663] on icon "Navigate to next page" at bounding box center [171, 668] width 15 height 15
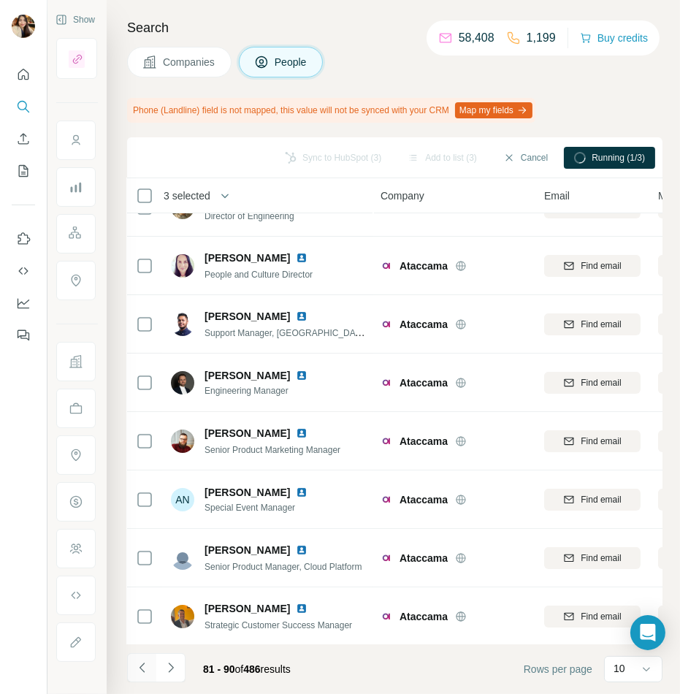
click at [140, 666] on icon "Navigate to previous page" at bounding box center [141, 667] width 5 height 9
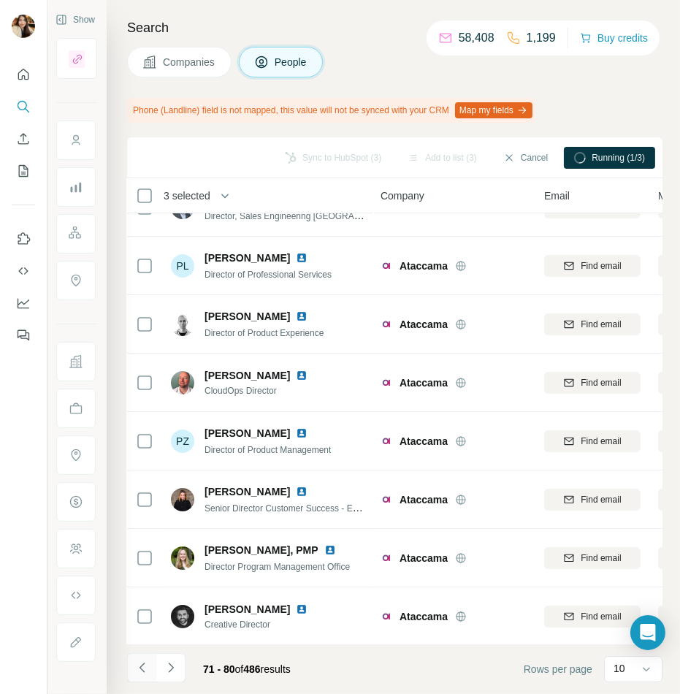
click at [140, 666] on icon "Navigate to previous page" at bounding box center [141, 667] width 5 height 9
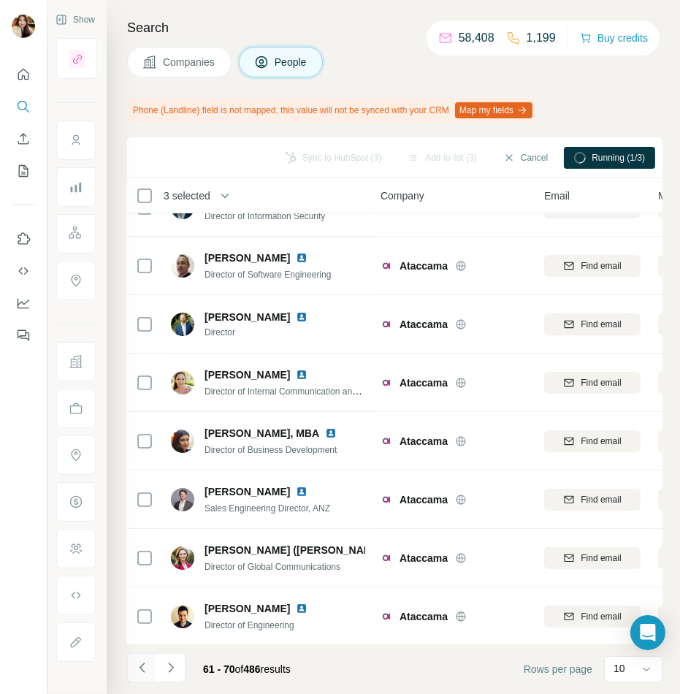
click at [140, 666] on icon "Navigate to previous page" at bounding box center [141, 667] width 5 height 9
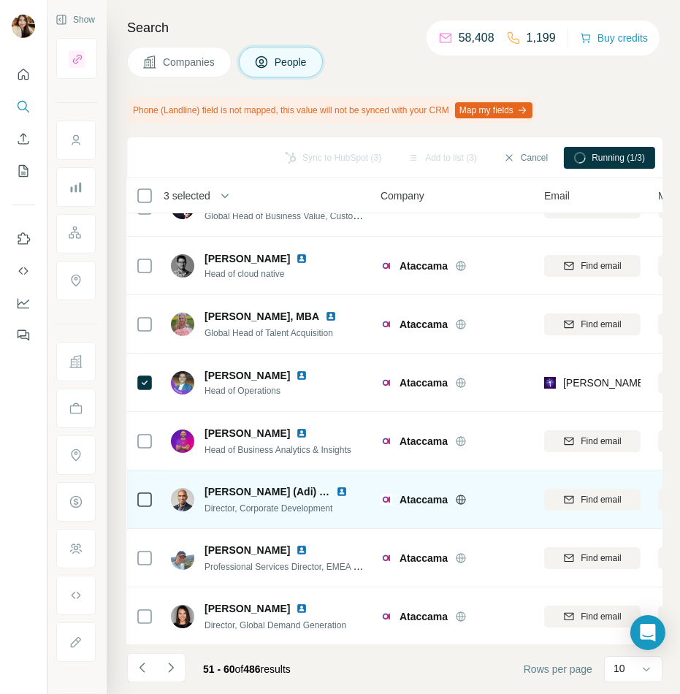
scroll to position [0, 1]
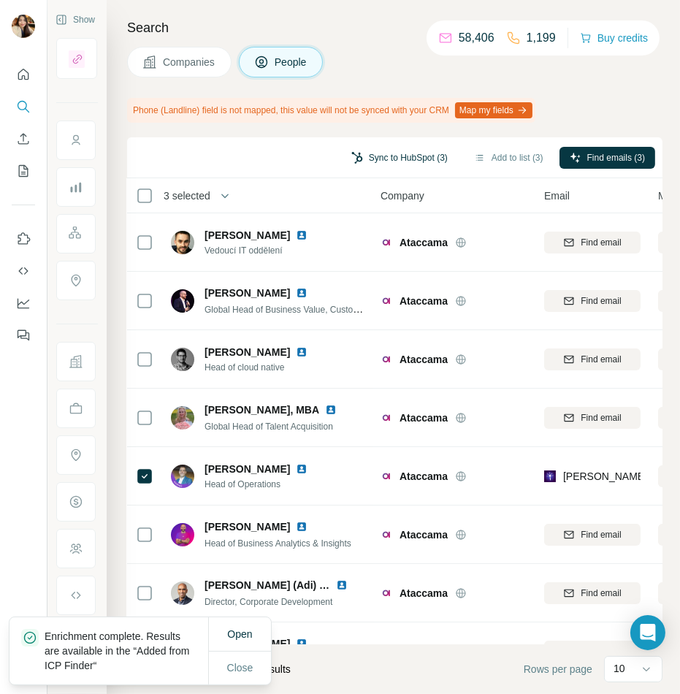
click at [398, 166] on button "Sync to HubSpot (3)" at bounding box center [399, 158] width 117 height 22
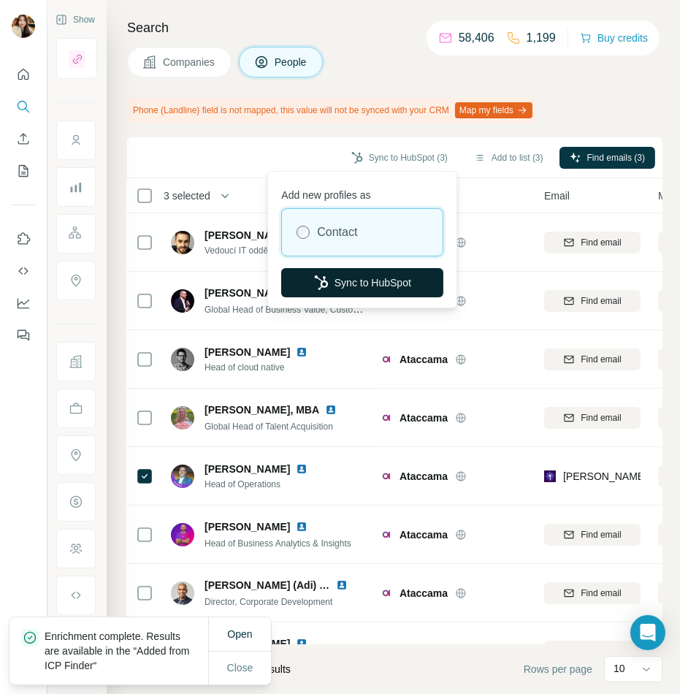
click at [371, 278] on button "Sync to HubSpot" at bounding box center [362, 282] width 162 height 29
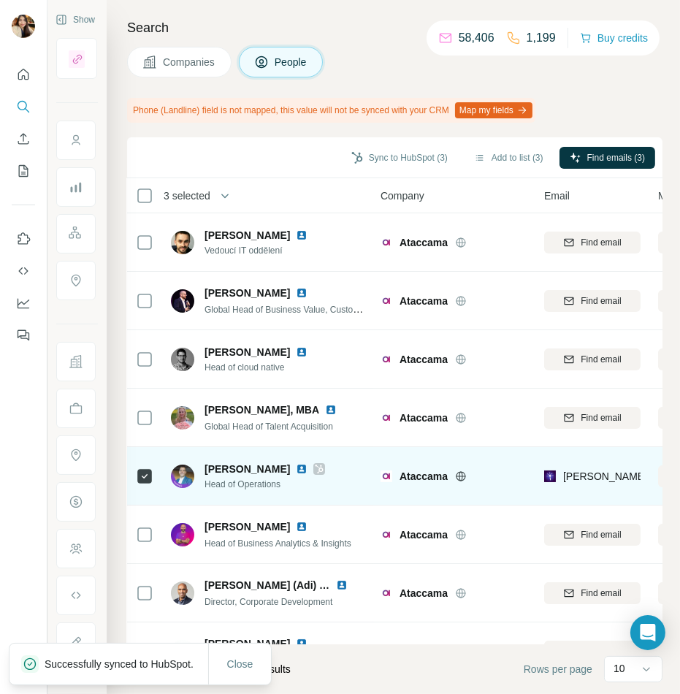
click at [316, 467] on icon at bounding box center [320, 469] width 8 height 9
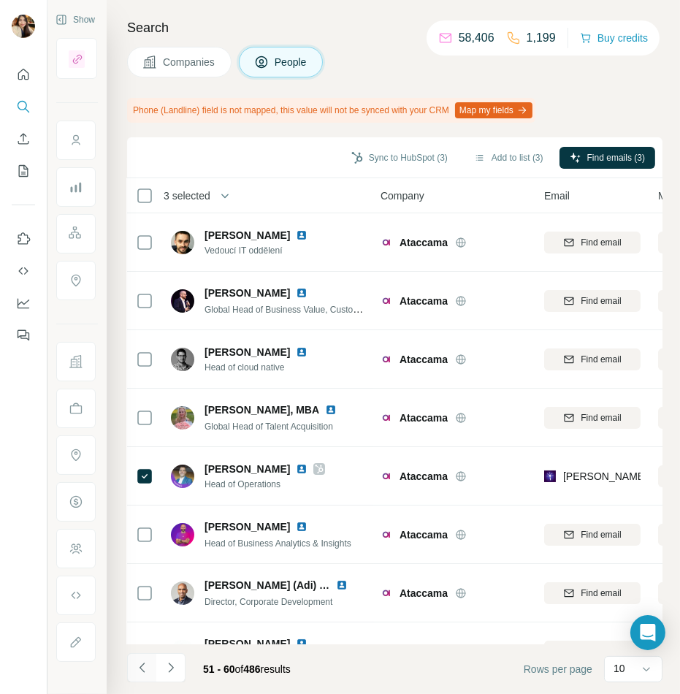
click at [145, 666] on icon "Navigate to previous page" at bounding box center [142, 668] width 15 height 15
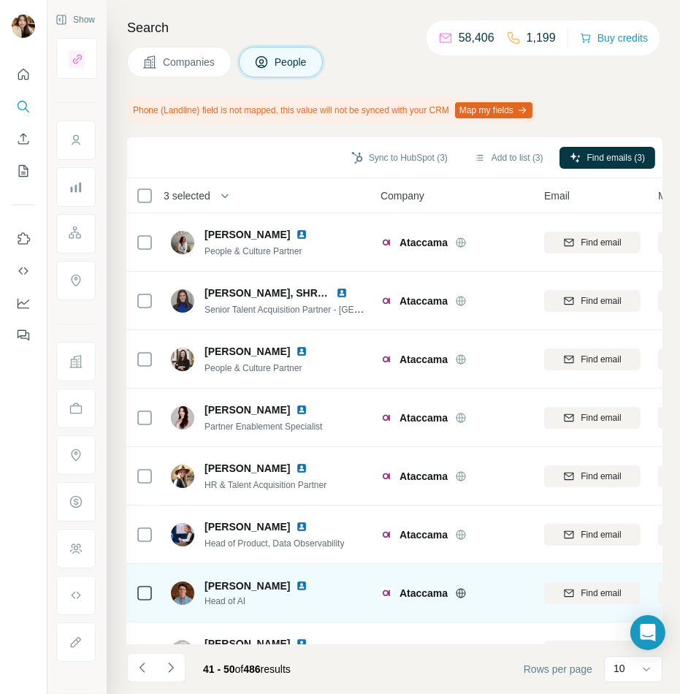
scroll to position [152, 1]
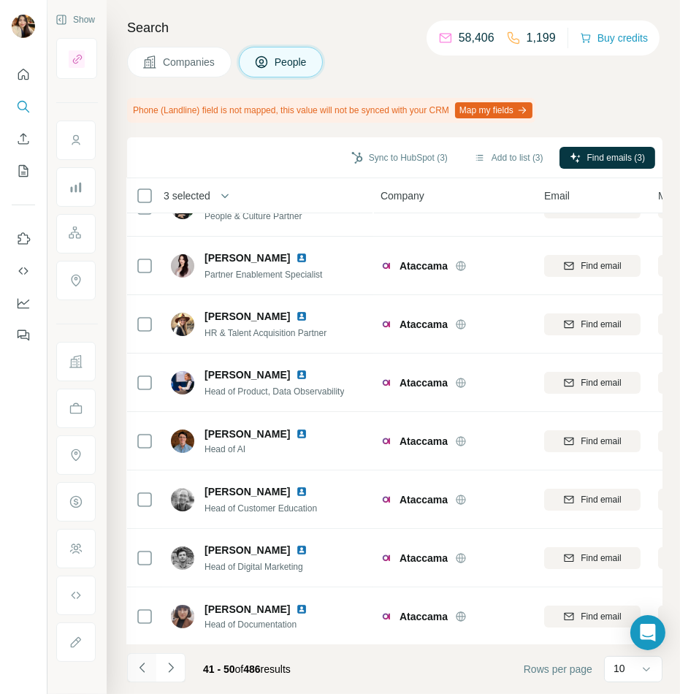
click at [135, 666] on icon "Navigate to previous page" at bounding box center [142, 668] width 15 height 15
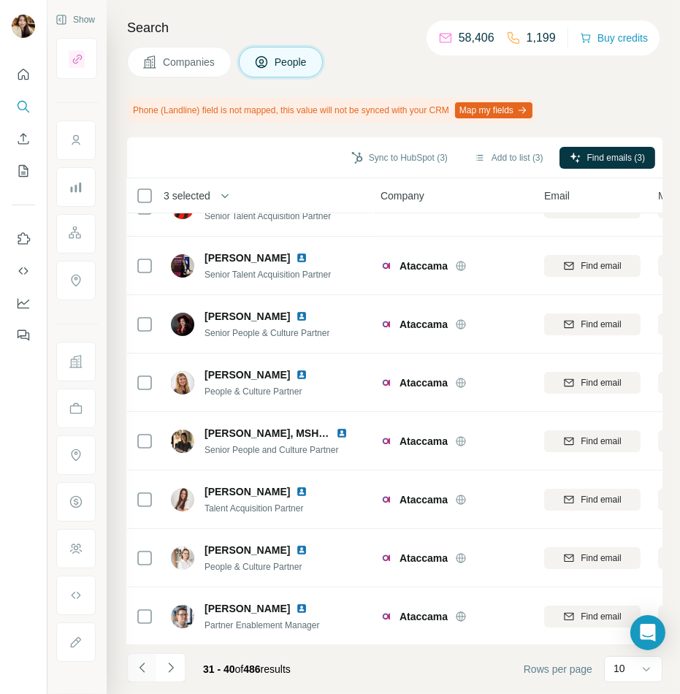
click at [139, 665] on icon "Navigate to previous page" at bounding box center [142, 668] width 15 height 15
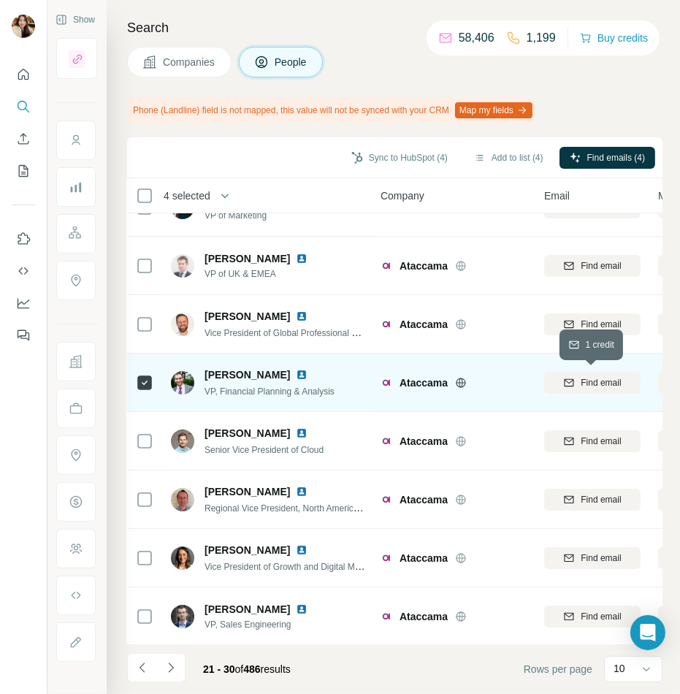
click at [584, 387] on span "Find email" at bounding box center [601, 382] width 40 height 13
click at [135, 666] on icon "Navigate to previous page" at bounding box center [142, 668] width 15 height 15
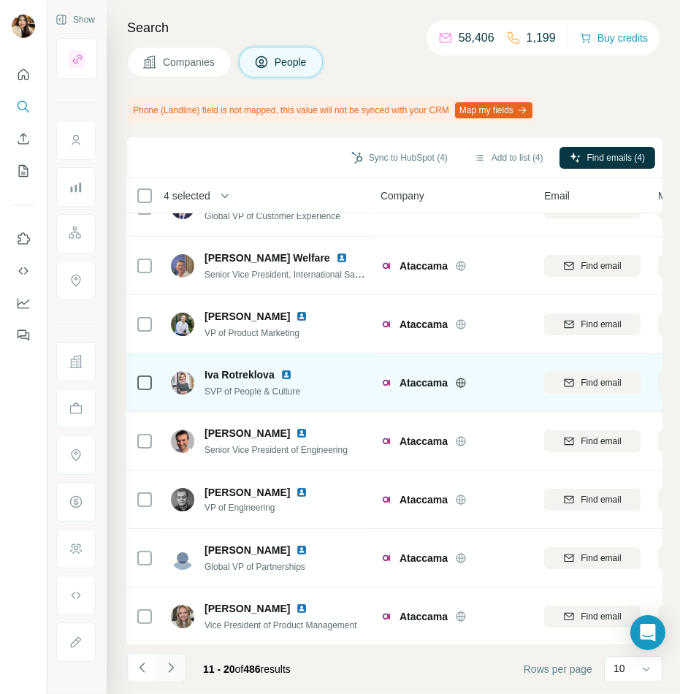
click at [158, 665] on button "Navigate to next page" at bounding box center [170, 667] width 29 height 29
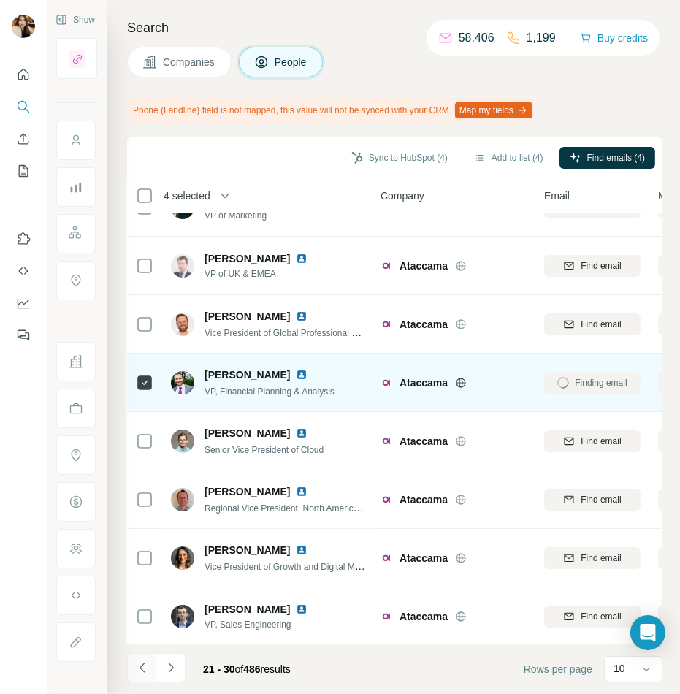
click at [135, 671] on icon "Navigate to previous page" at bounding box center [142, 668] width 15 height 15
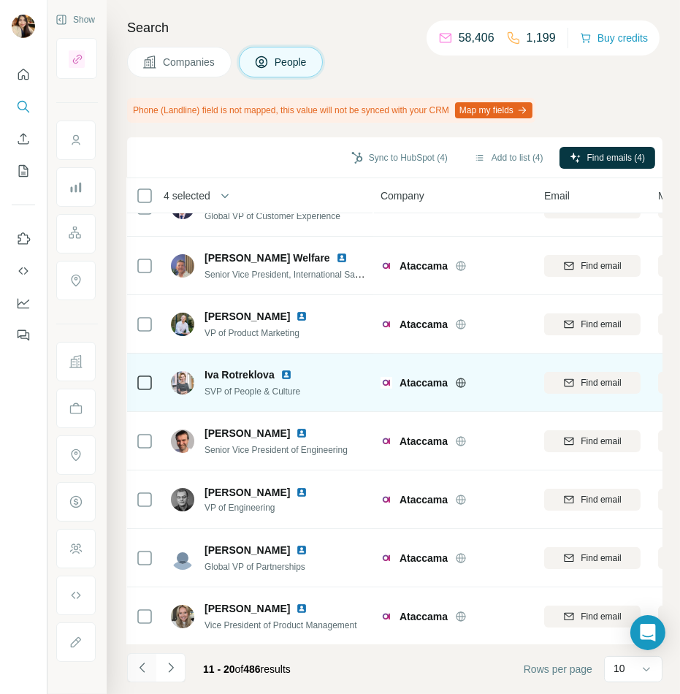
click at [135, 671] on icon "Navigate to previous page" at bounding box center [142, 668] width 15 height 15
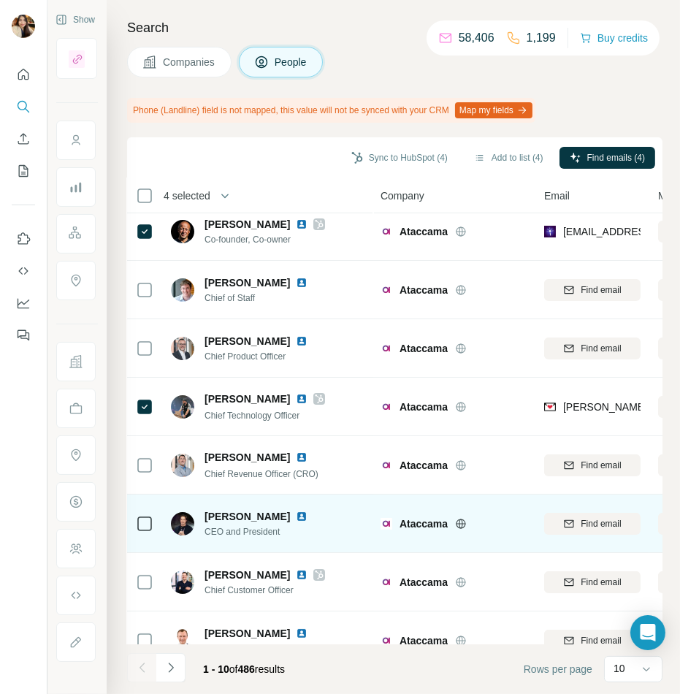
scroll to position [0, 1]
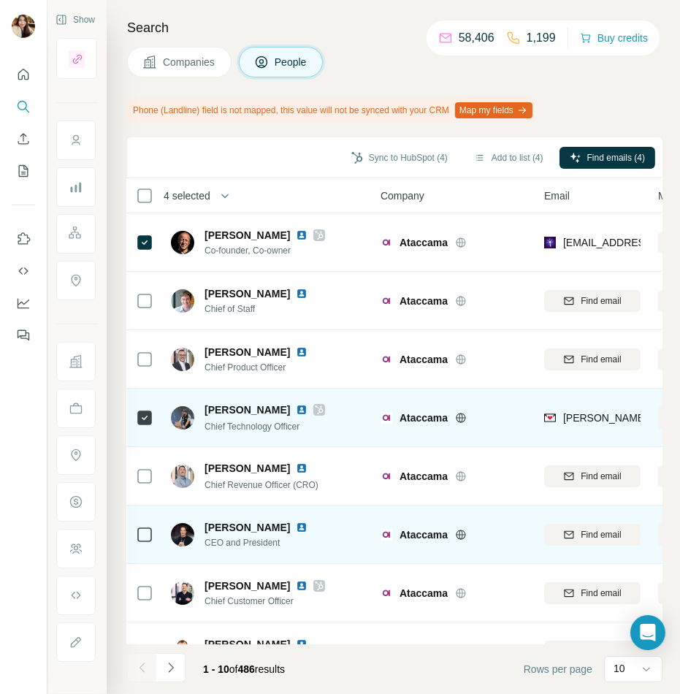
click at [324, 409] on icon at bounding box center [319, 410] width 9 height 12
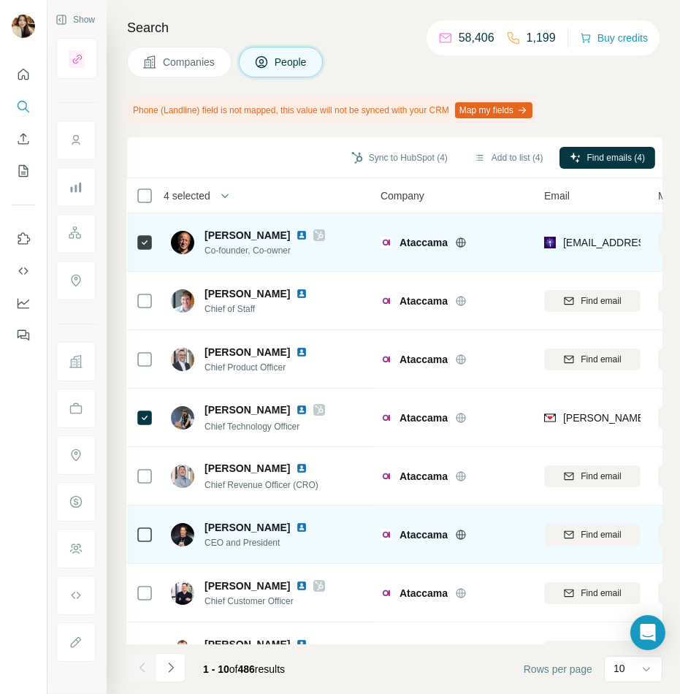
click at [316, 236] on icon at bounding box center [320, 235] width 8 height 9
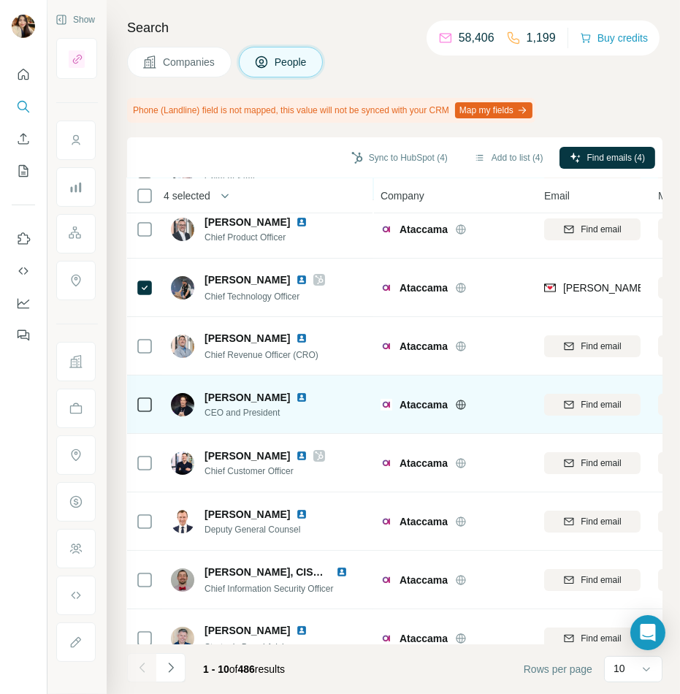
scroll to position [152, 1]
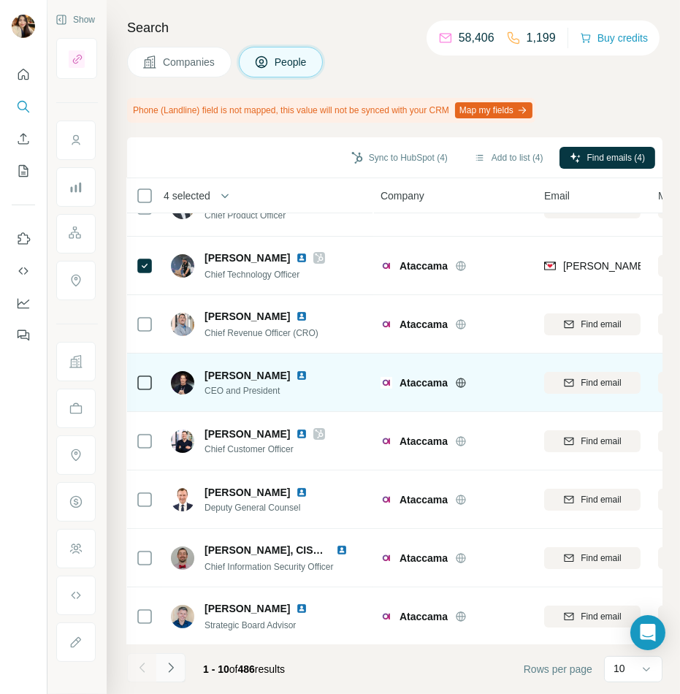
click at [172, 671] on icon "Navigate to next page" at bounding box center [171, 668] width 15 height 15
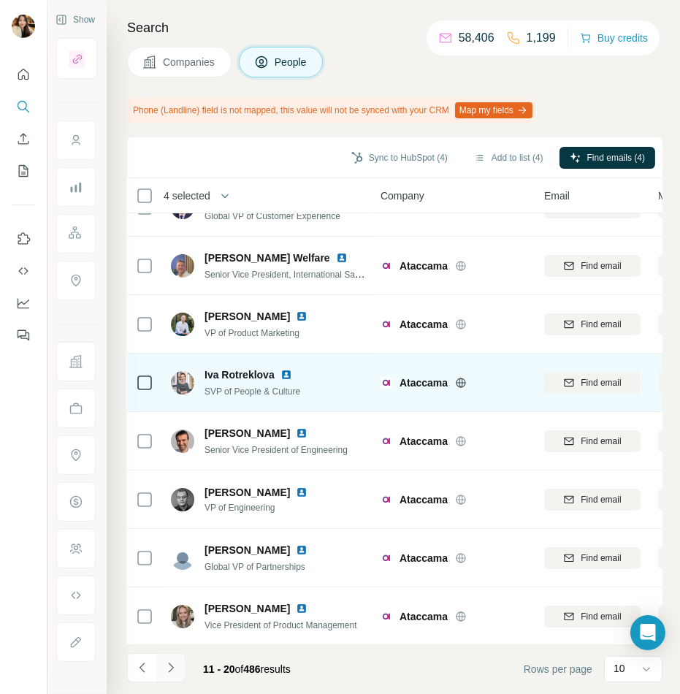
click at [172, 672] on icon "Navigate to next page" at bounding box center [171, 668] width 15 height 15
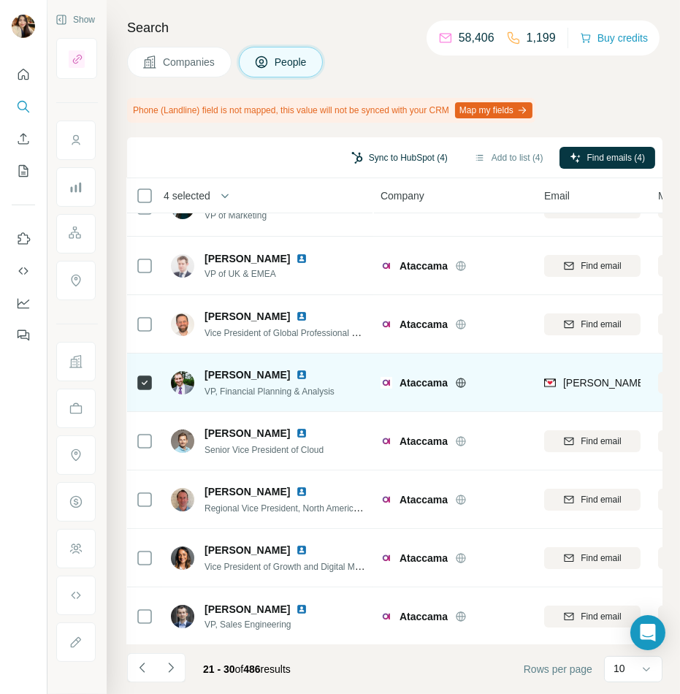
click at [370, 155] on button "Sync to HubSpot (4)" at bounding box center [399, 158] width 117 height 22
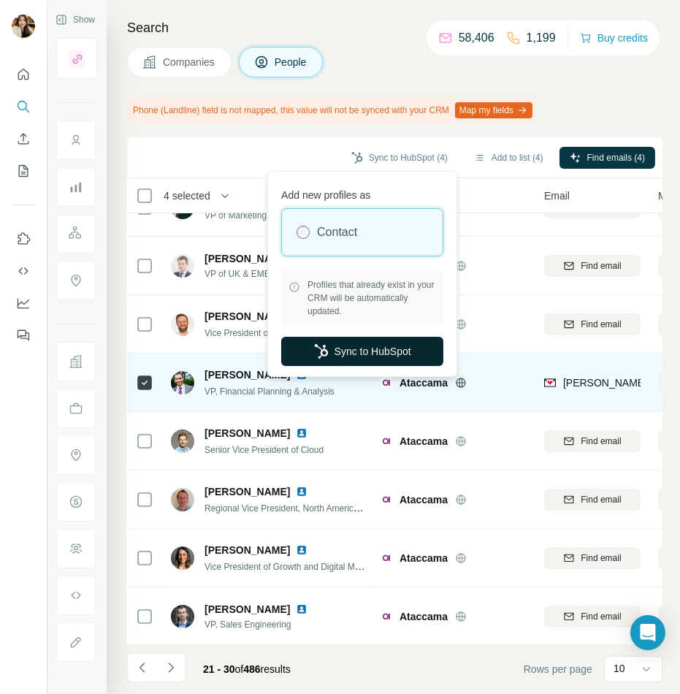
click at [366, 344] on button "Sync to HubSpot" at bounding box center [362, 351] width 162 height 29
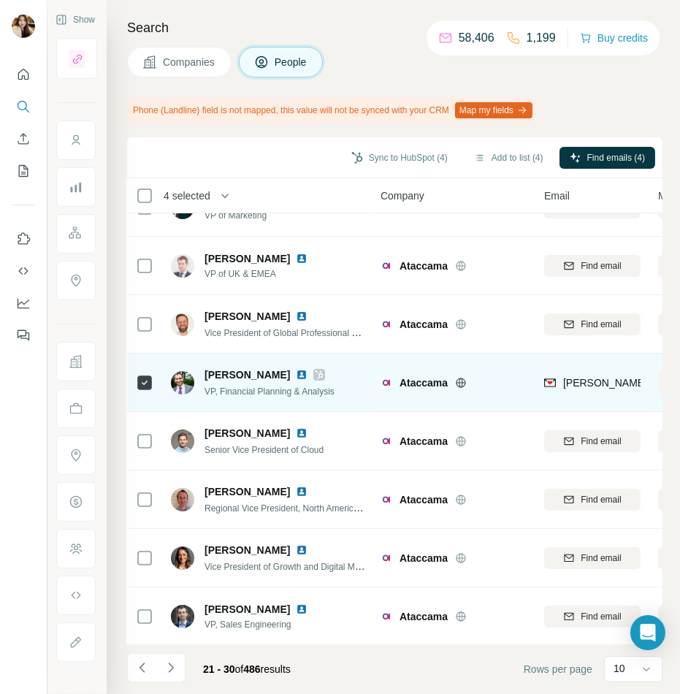
click at [321, 371] on icon at bounding box center [319, 375] width 9 height 12
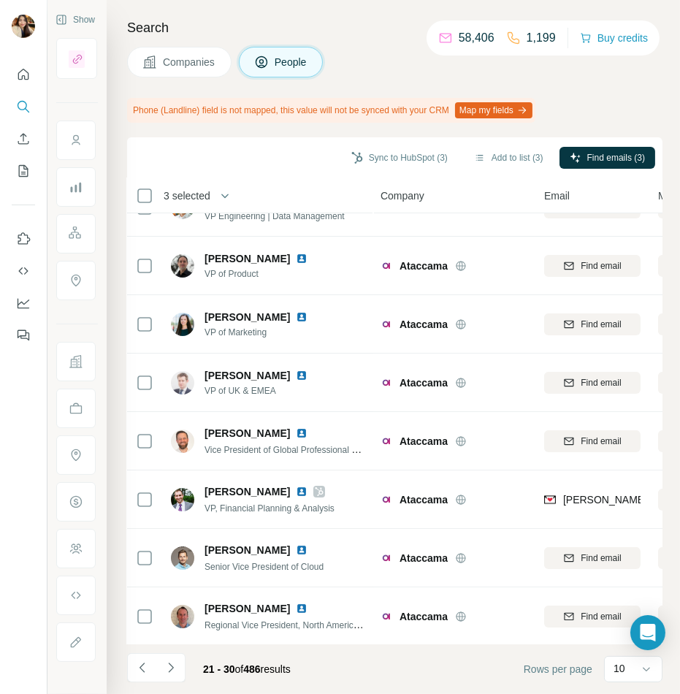
scroll to position [0, 1]
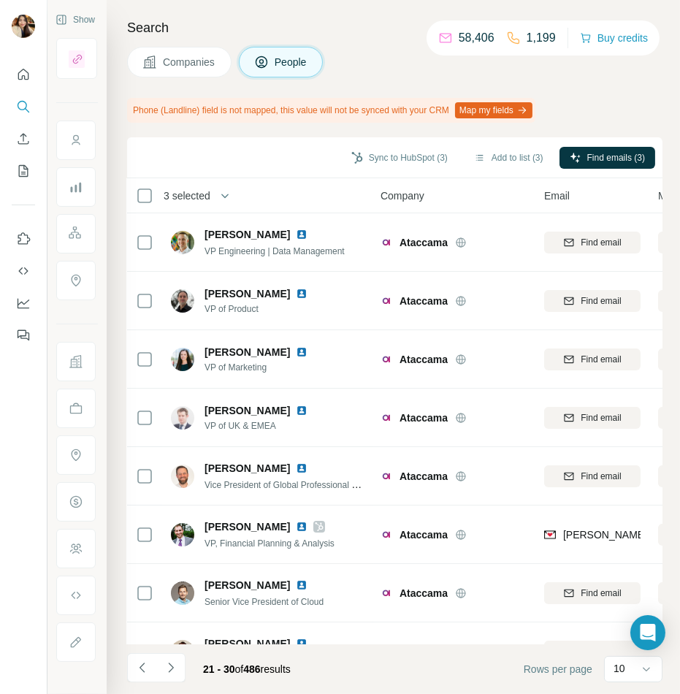
click at [210, 56] on span "Companies" at bounding box center [189, 62] width 53 height 15
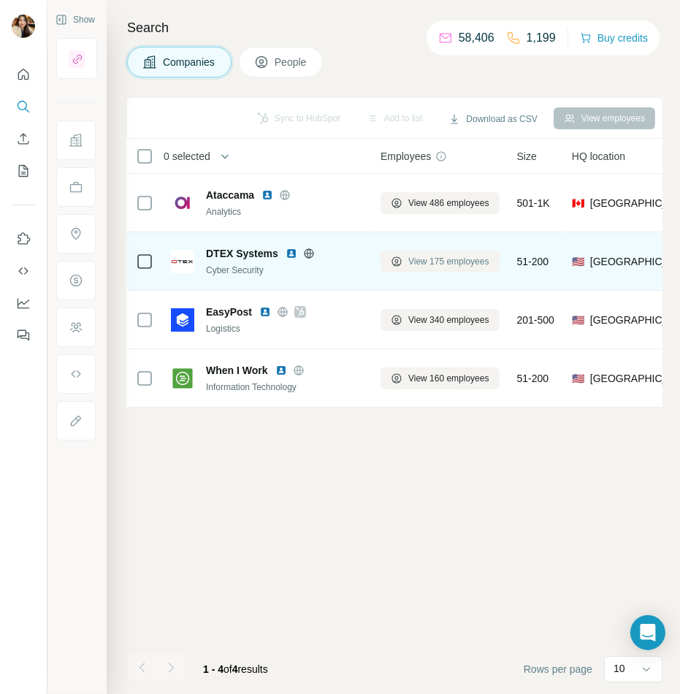
click at [463, 259] on span "View 175 employees" at bounding box center [448, 261] width 81 height 13
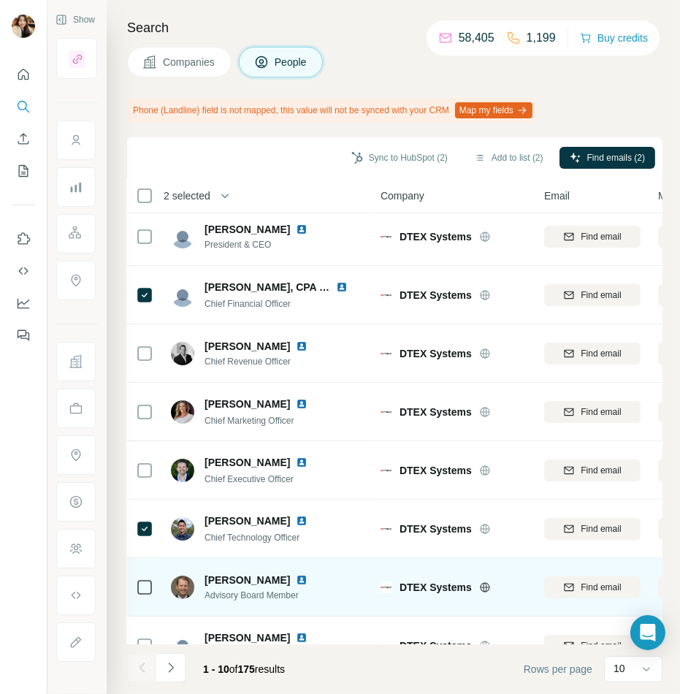
scroll to position [152, 1]
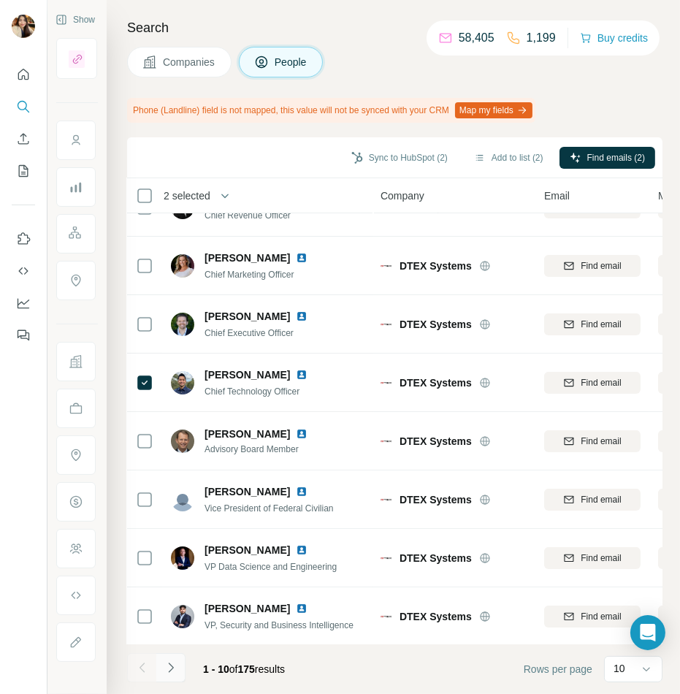
click at [173, 669] on icon "Navigate to next page" at bounding box center [171, 668] width 15 height 15
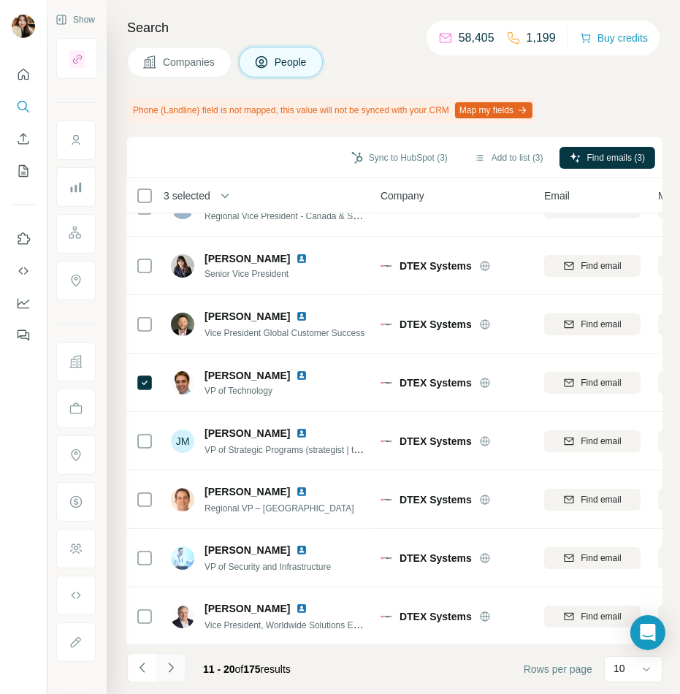
click at [177, 667] on icon "Navigate to next page" at bounding box center [171, 668] width 15 height 15
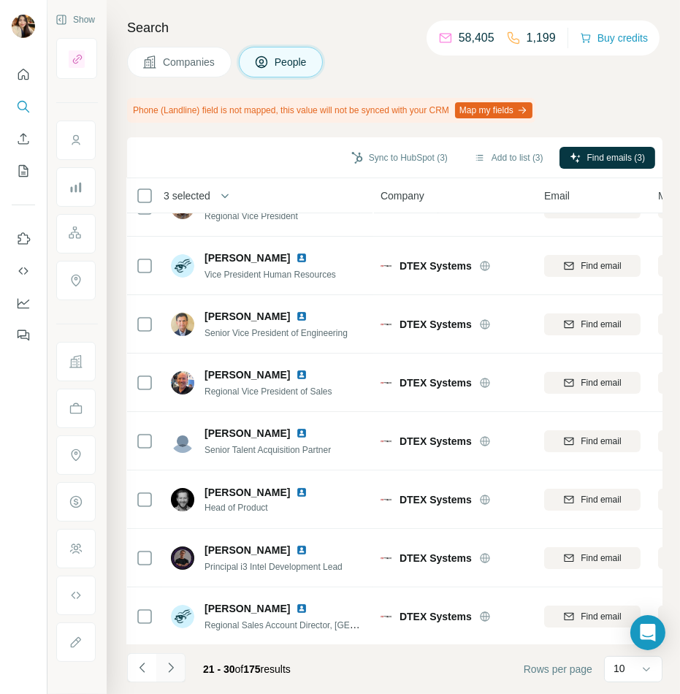
click at [166, 666] on icon "Navigate to next page" at bounding box center [171, 668] width 15 height 15
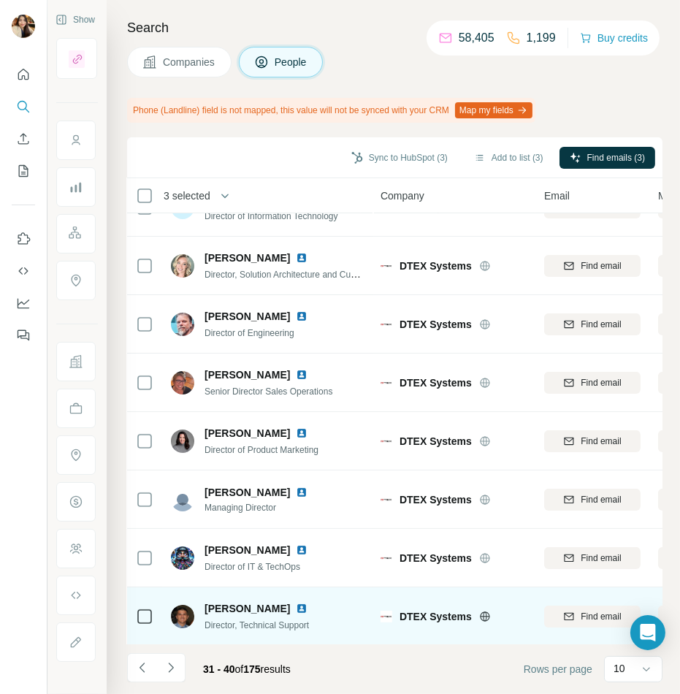
scroll to position [0, 1]
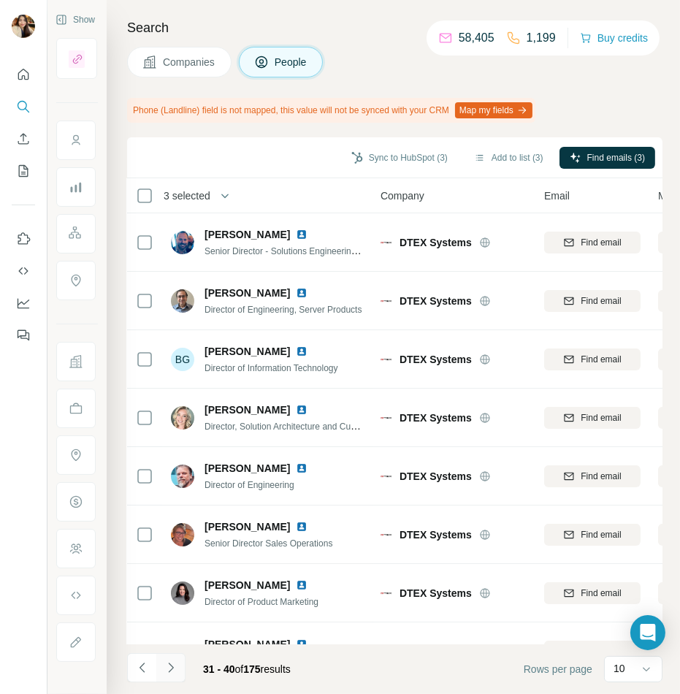
click at [178, 671] on button "Navigate to next page" at bounding box center [170, 667] width 29 height 29
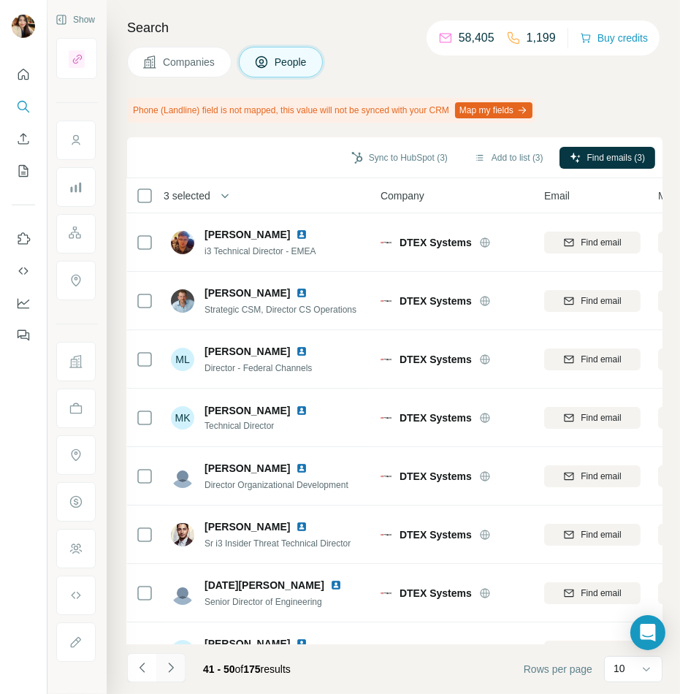
click at [176, 669] on icon "Navigate to next page" at bounding box center [171, 668] width 15 height 15
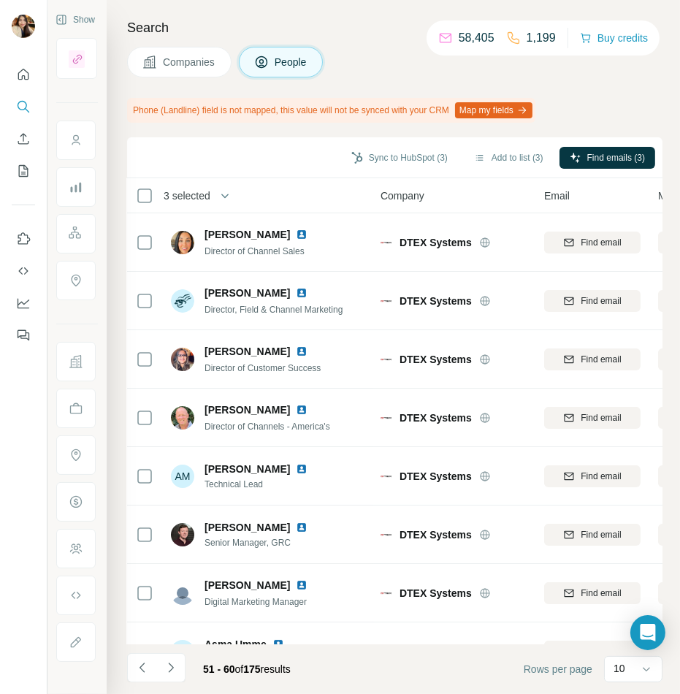
scroll to position [152, 1]
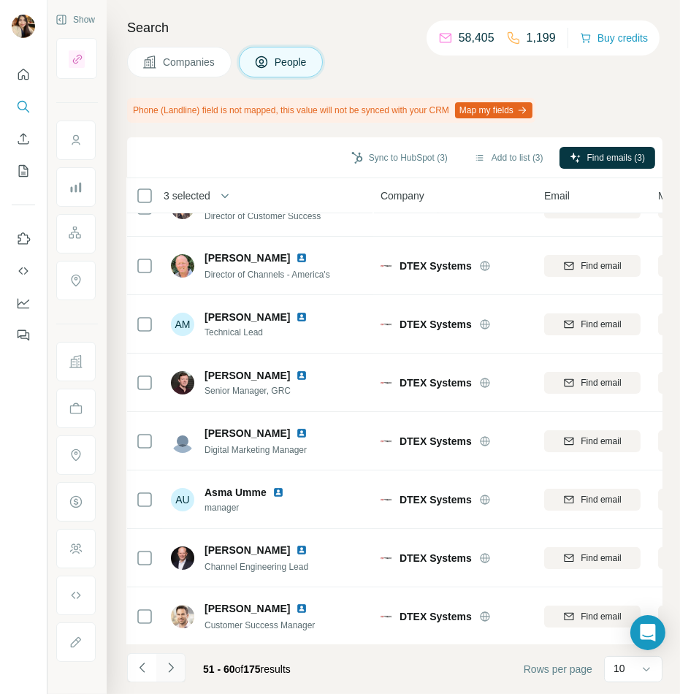
click at [165, 671] on icon "Navigate to next page" at bounding box center [171, 668] width 15 height 15
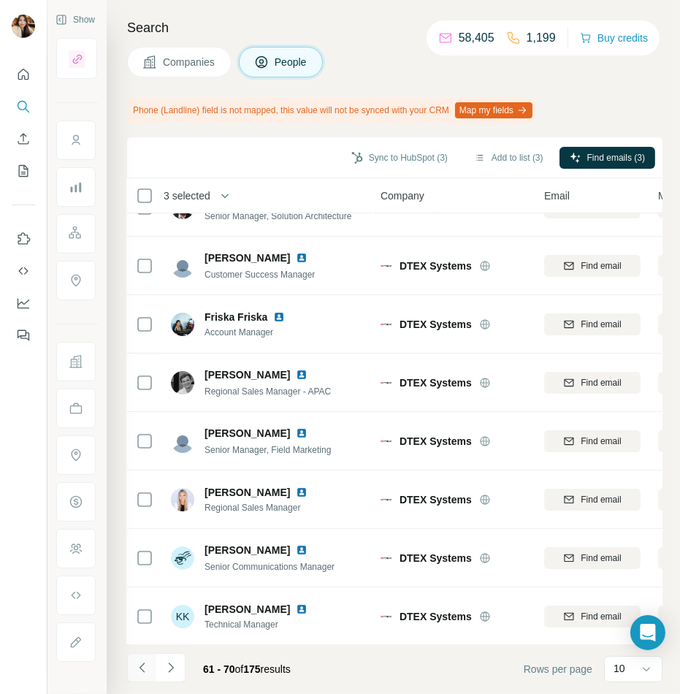
click at [140, 672] on icon "Navigate to previous page" at bounding box center [142, 668] width 15 height 15
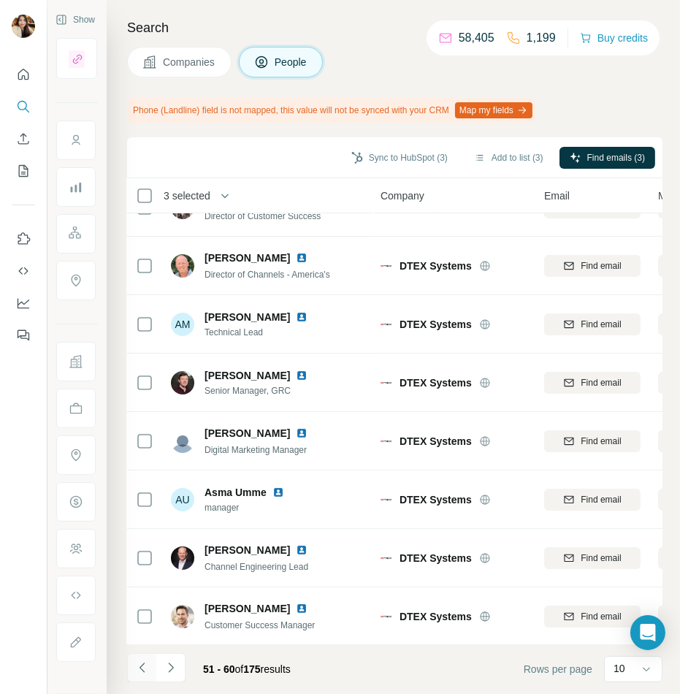
click at [140, 672] on icon "Navigate to previous page" at bounding box center [142, 668] width 15 height 15
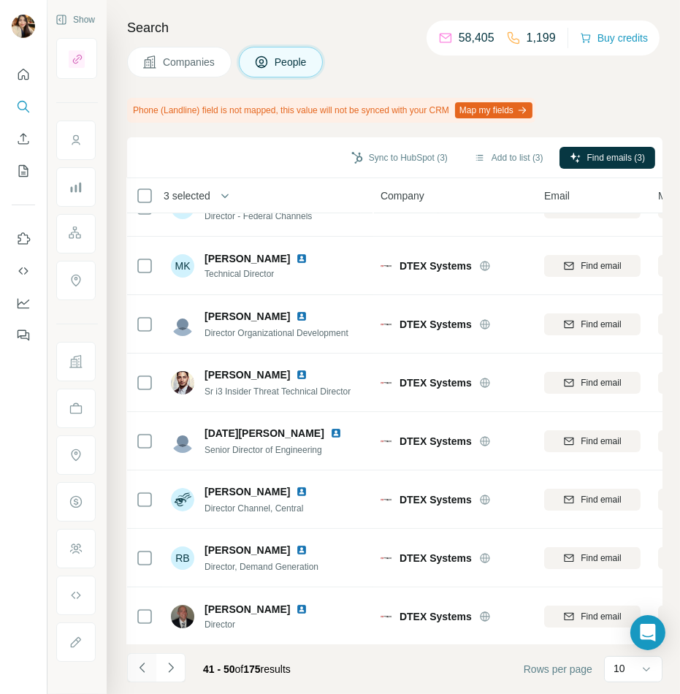
click at [140, 672] on icon "Navigate to previous page" at bounding box center [142, 668] width 15 height 15
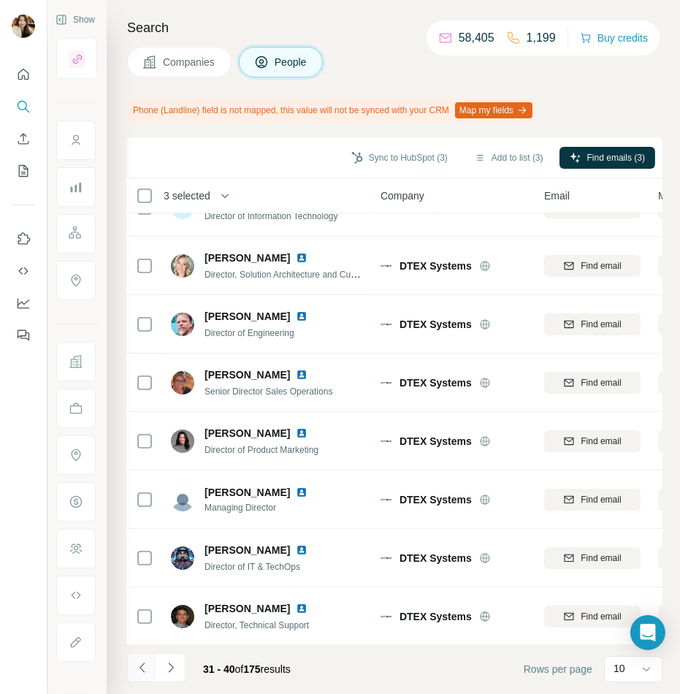
click at [140, 672] on icon "Navigate to previous page" at bounding box center [142, 668] width 15 height 15
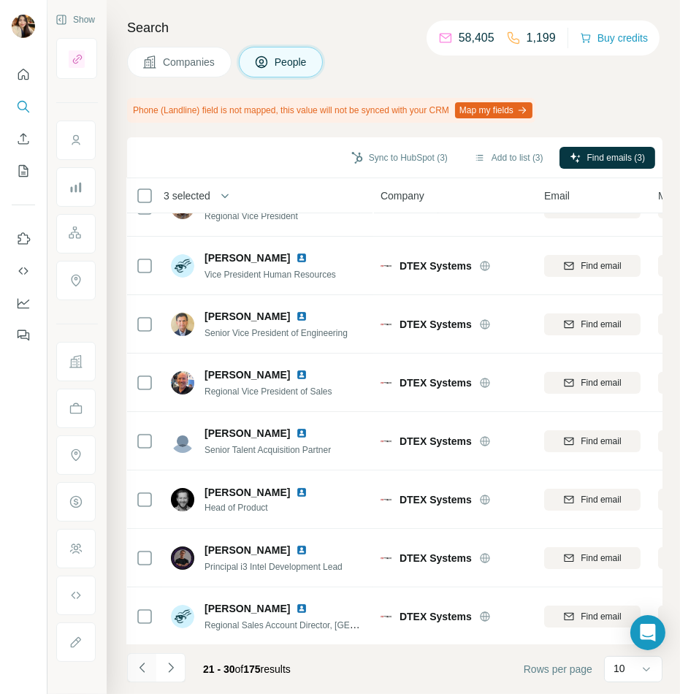
click at [140, 672] on icon "Navigate to previous page" at bounding box center [142, 668] width 15 height 15
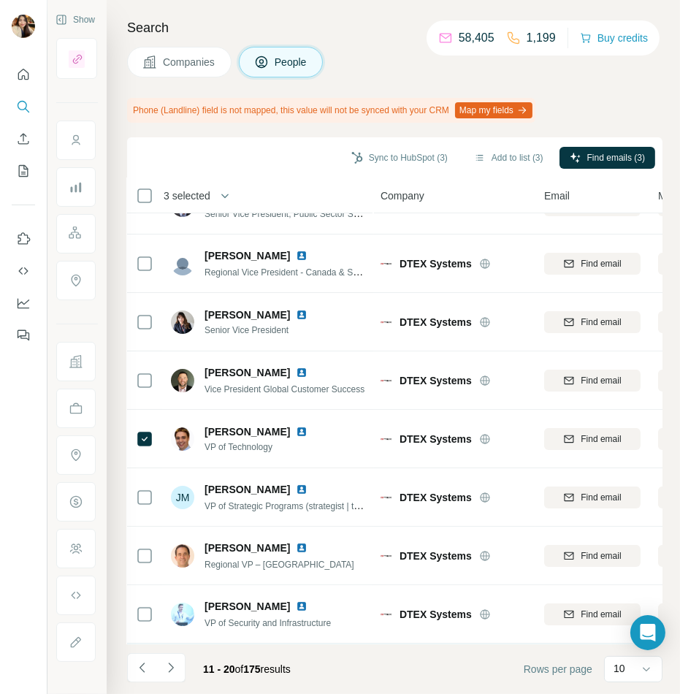
scroll to position [29, 1]
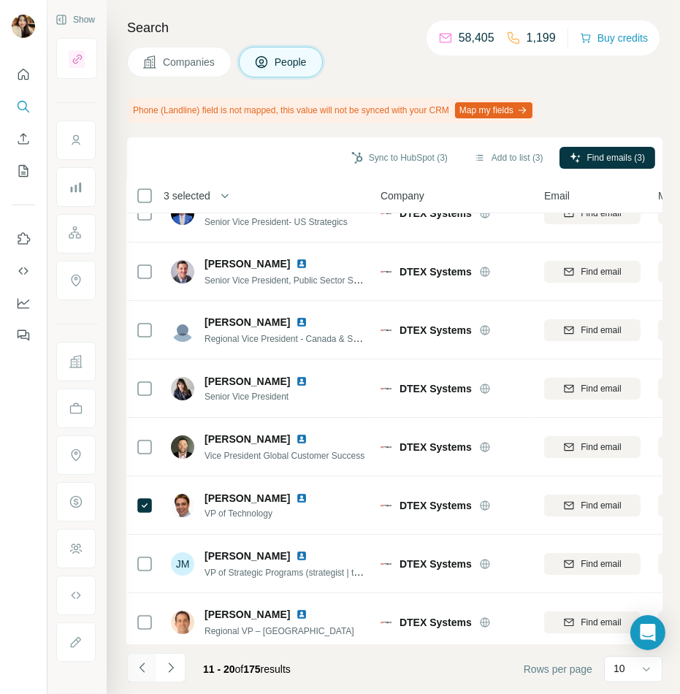
click at [144, 662] on icon "Navigate to previous page" at bounding box center [142, 668] width 15 height 15
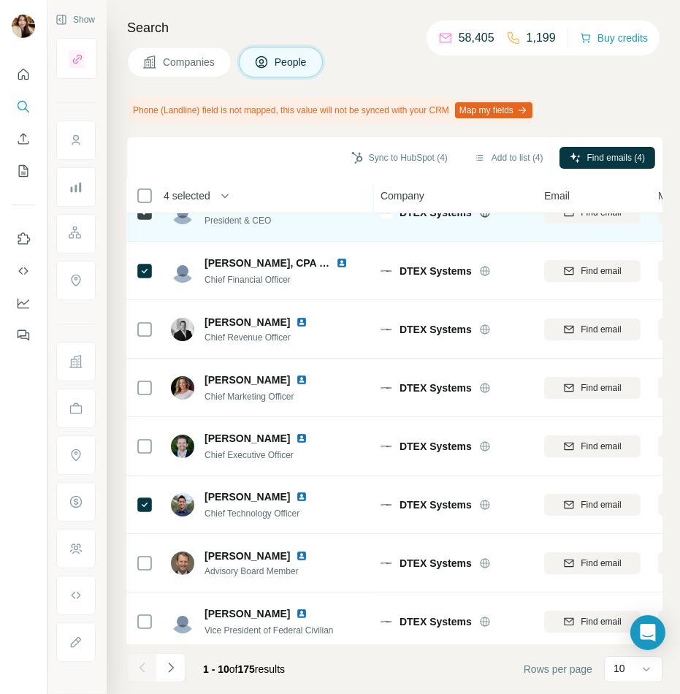
scroll to position [0, 1]
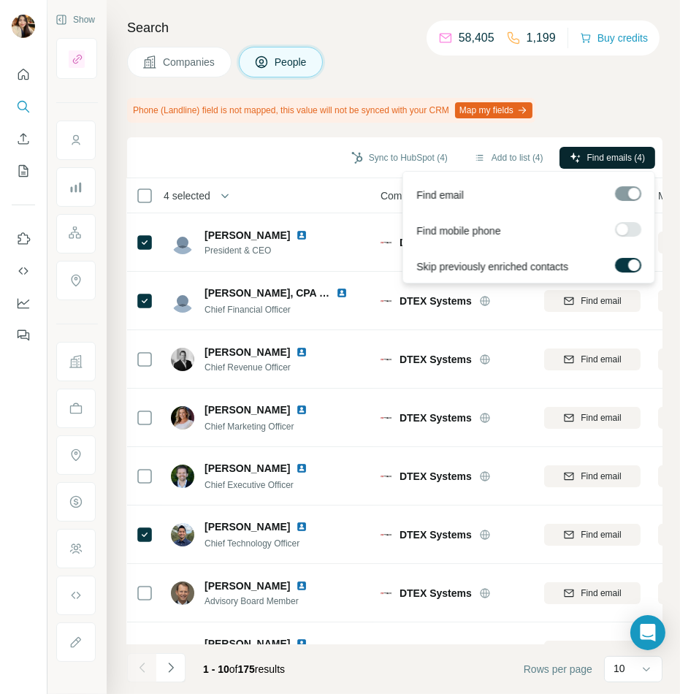
click at [570, 161] on icon "button" at bounding box center [576, 158] width 12 height 12
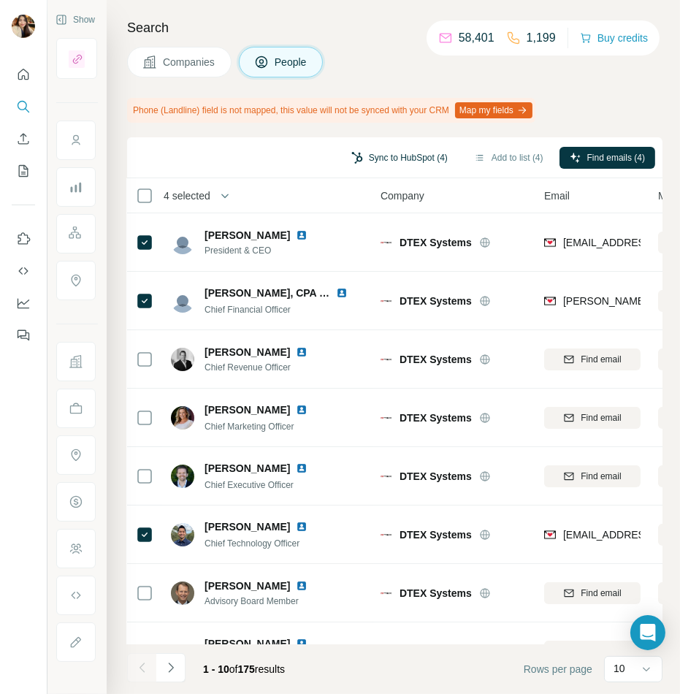
click at [419, 159] on button "Sync to HubSpot (4)" at bounding box center [399, 158] width 117 height 22
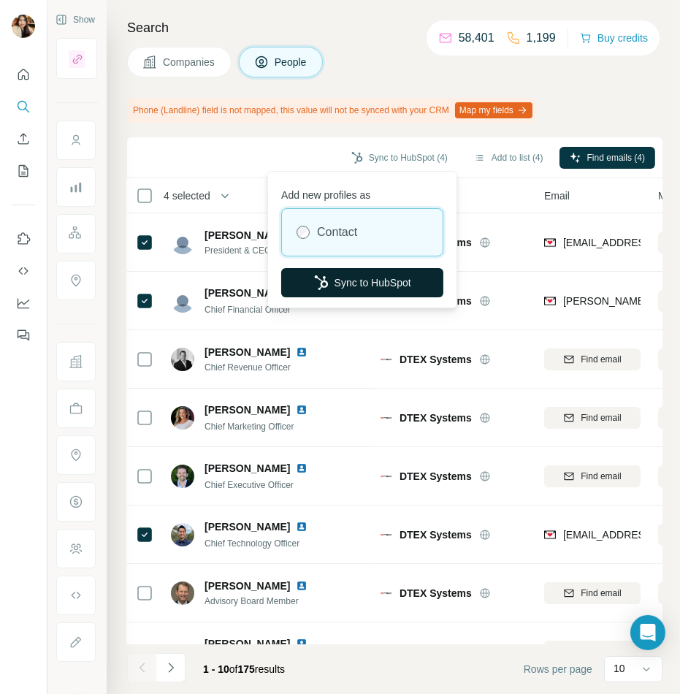
click at [377, 294] on button "Sync to HubSpot" at bounding box center [362, 282] width 162 height 29
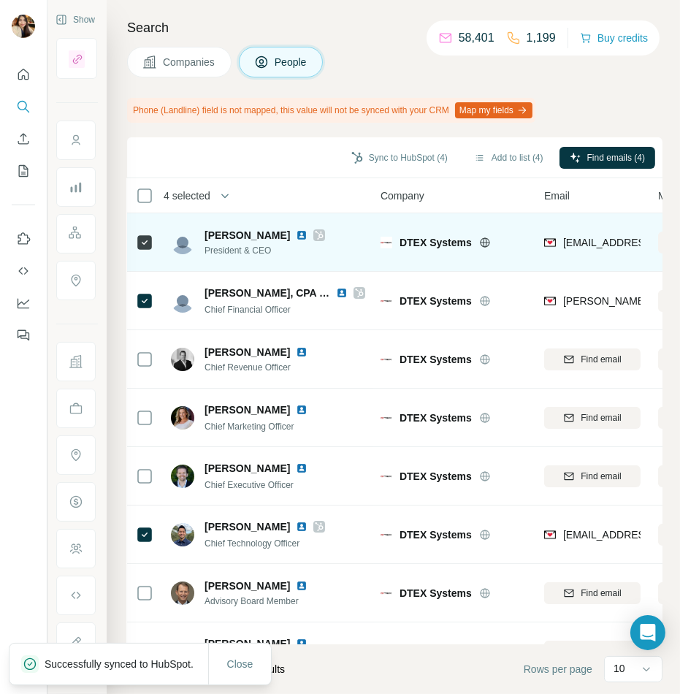
click at [316, 236] on icon at bounding box center [320, 235] width 8 height 9
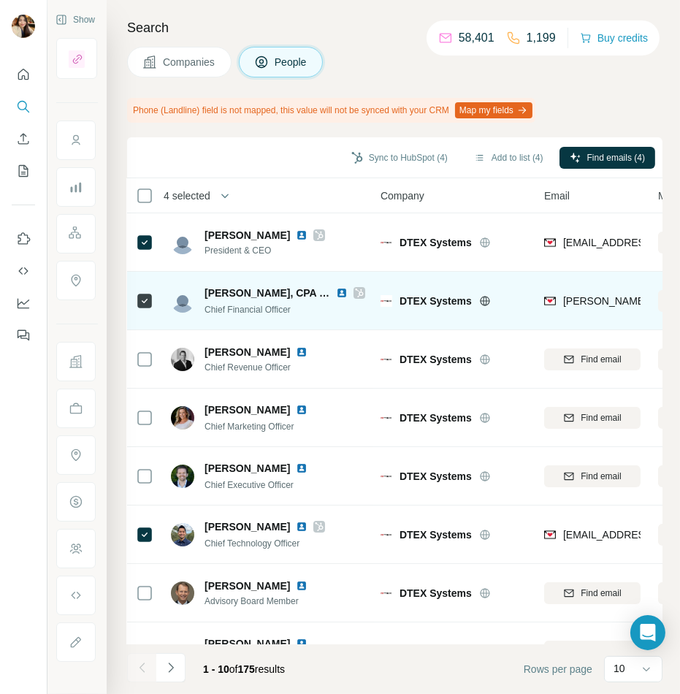
click at [362, 292] on icon at bounding box center [359, 293] width 8 height 9
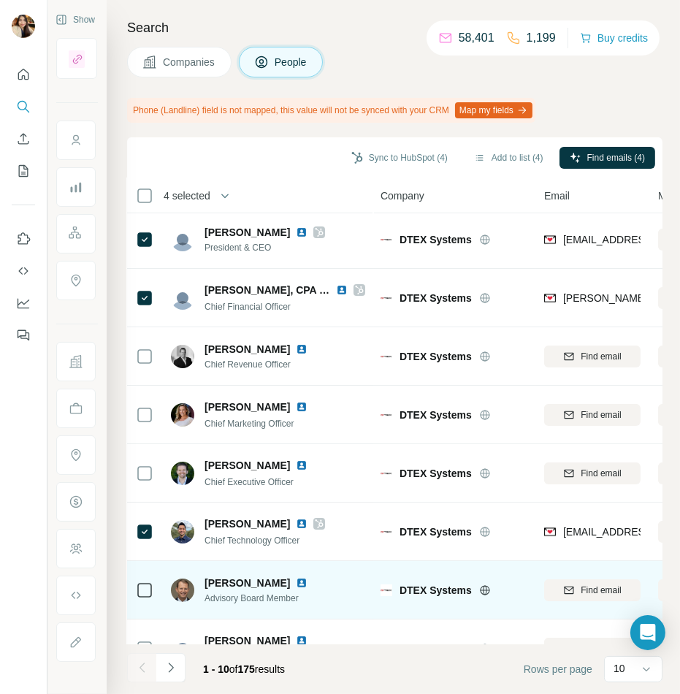
scroll to position [9, 1]
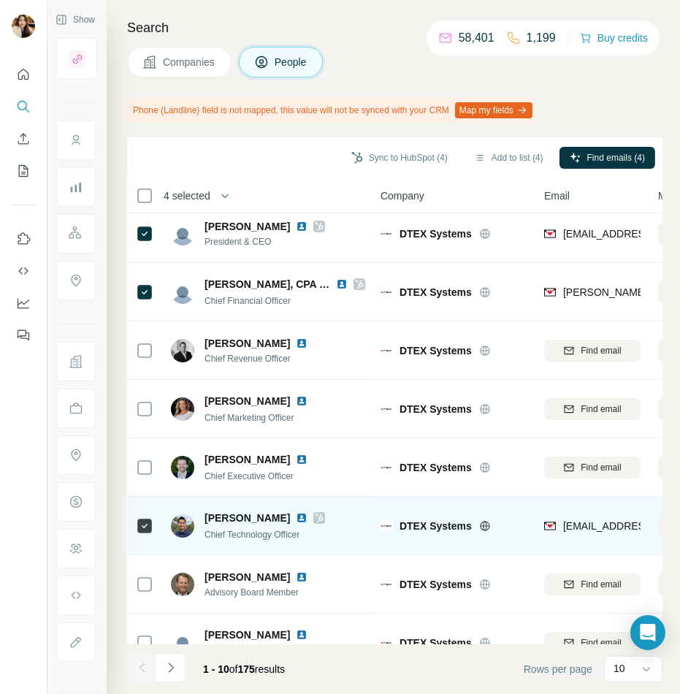
click at [315, 517] on icon at bounding box center [319, 518] width 9 height 12
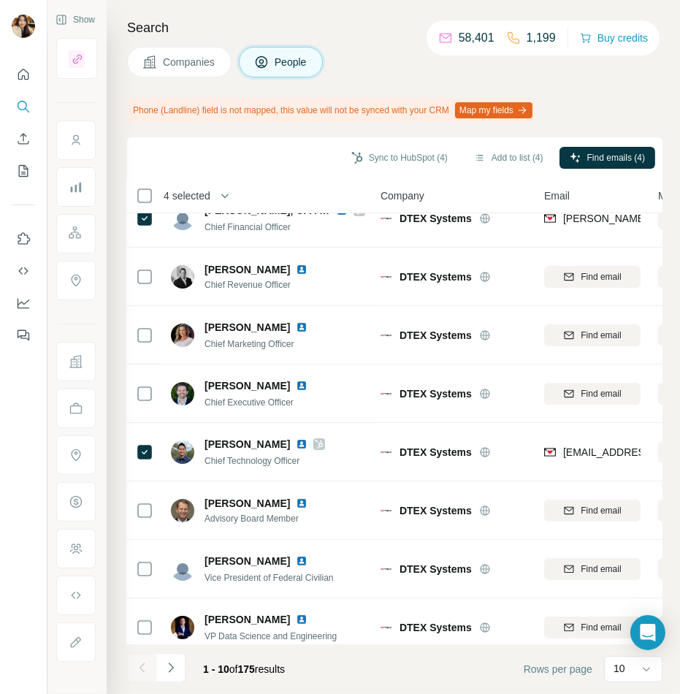
scroll to position [152, 1]
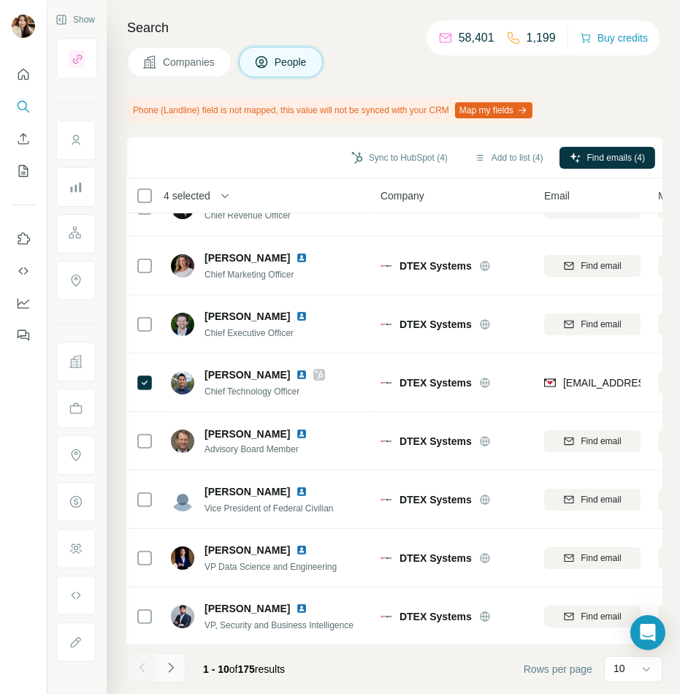
click at [164, 669] on icon "Navigate to next page" at bounding box center [171, 668] width 15 height 15
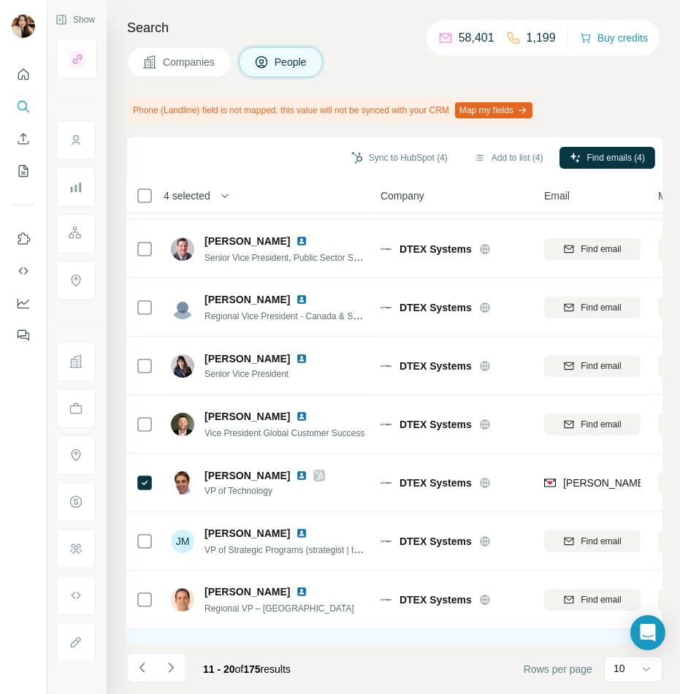
scroll to position [0, 1]
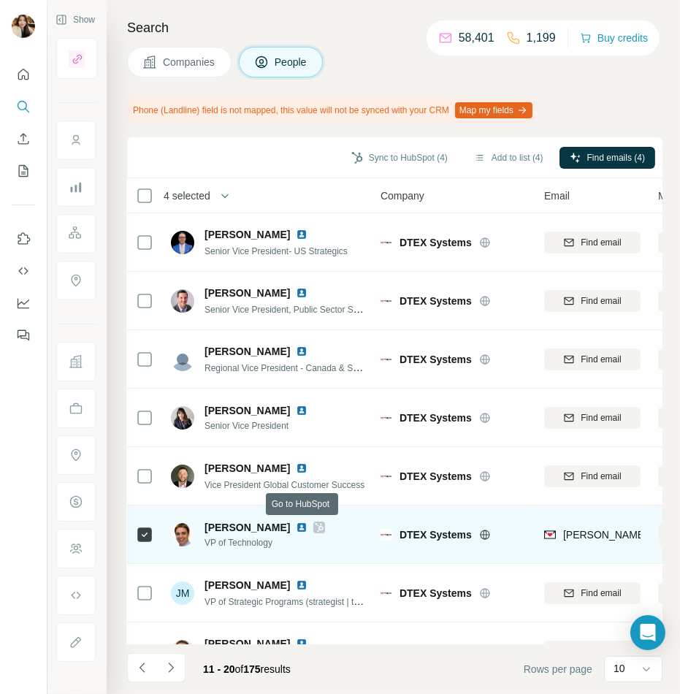
click at [316, 530] on icon at bounding box center [320, 527] width 8 height 9
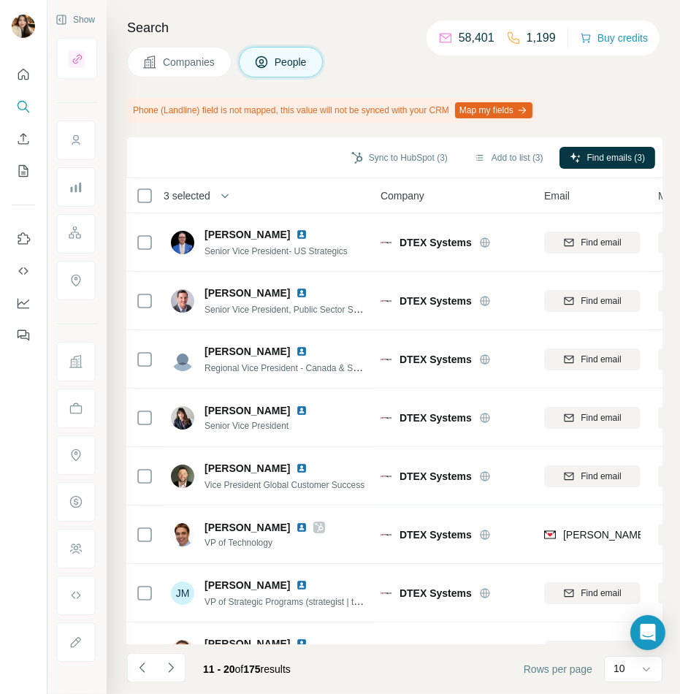
click at [198, 60] on span "Companies" at bounding box center [189, 62] width 53 height 15
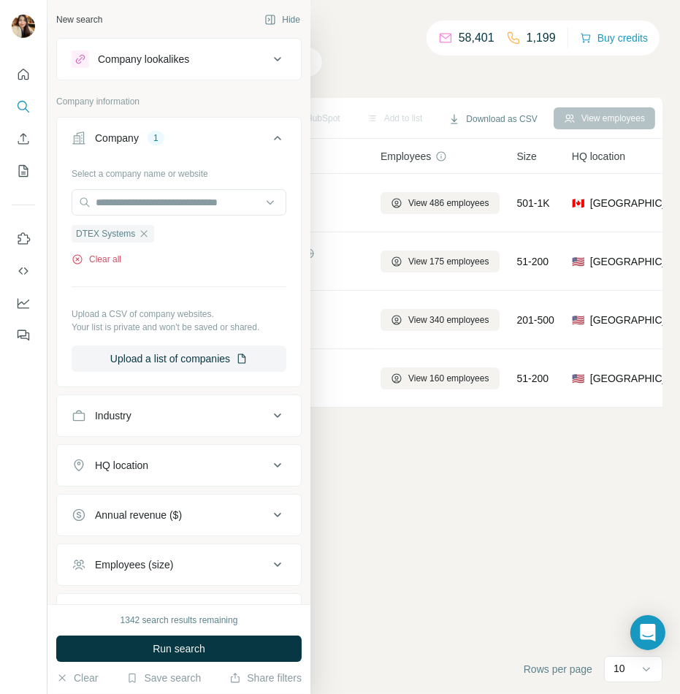
click at [105, 260] on button "Clear all" at bounding box center [97, 259] width 50 height 13
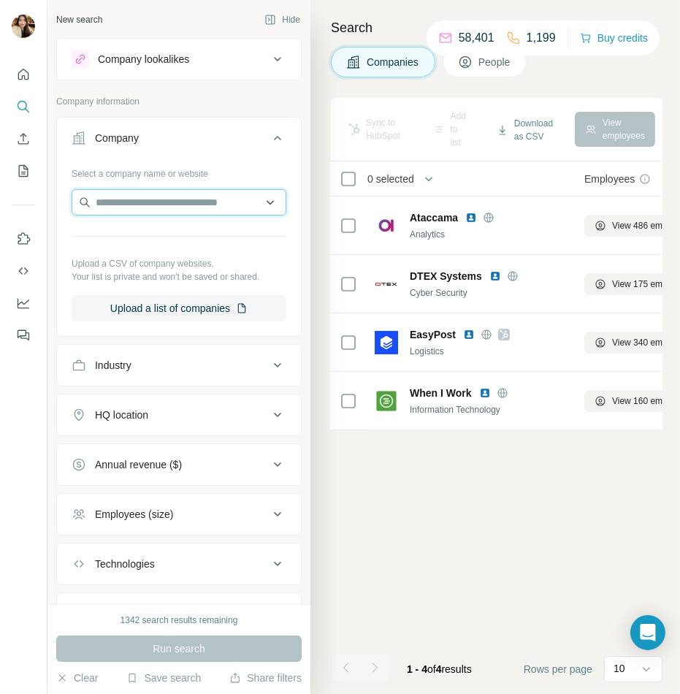
click at [118, 207] on input "text" at bounding box center [179, 202] width 215 height 26
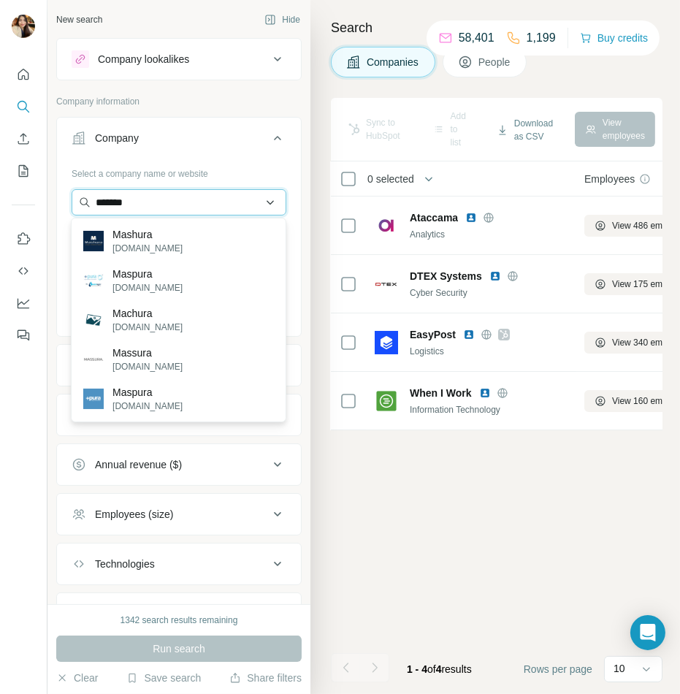
click at [151, 201] on input "*******" at bounding box center [179, 202] width 215 height 26
paste input "**********"
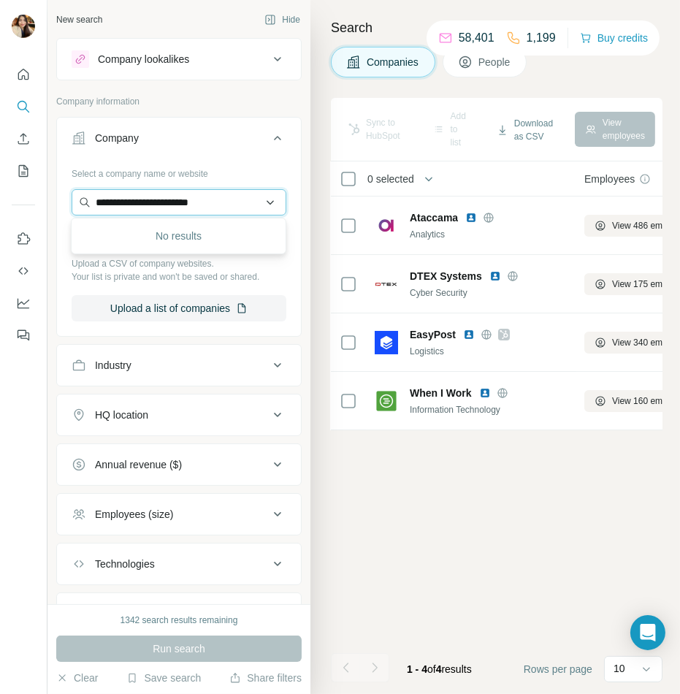
click at [227, 210] on input "**********" at bounding box center [179, 202] width 215 height 26
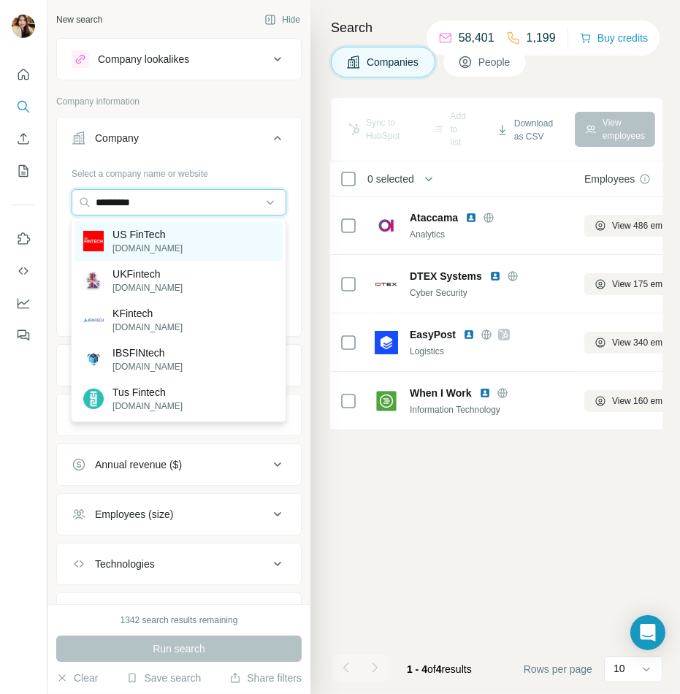
type input "*********"
click at [220, 248] on div "US FinTech [DOMAIN_NAME]" at bounding box center [179, 240] width 208 height 39
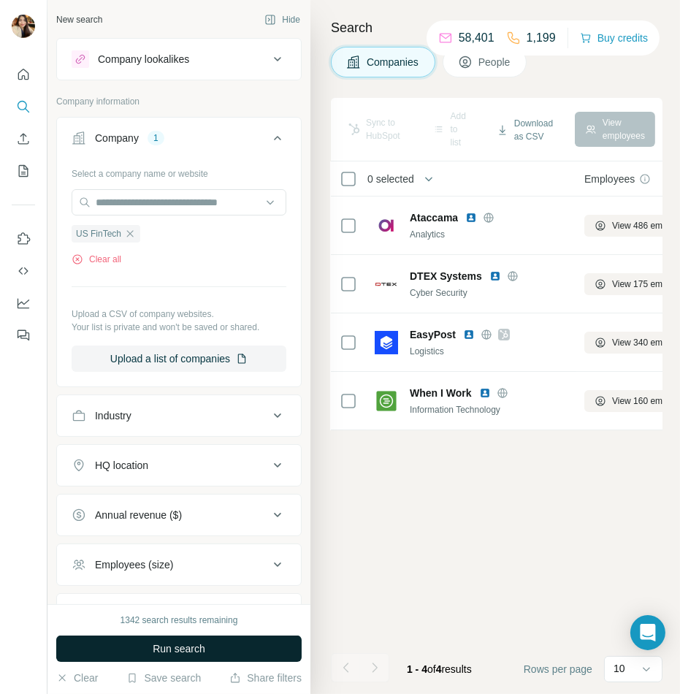
click at [153, 648] on span "Run search" at bounding box center [179, 649] width 53 height 15
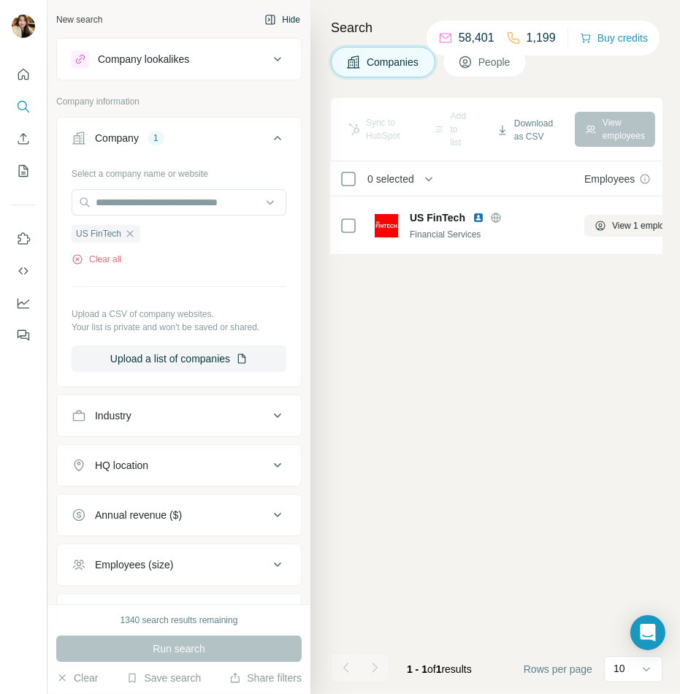
click at [279, 20] on button "Hide" at bounding box center [282, 20] width 56 height 22
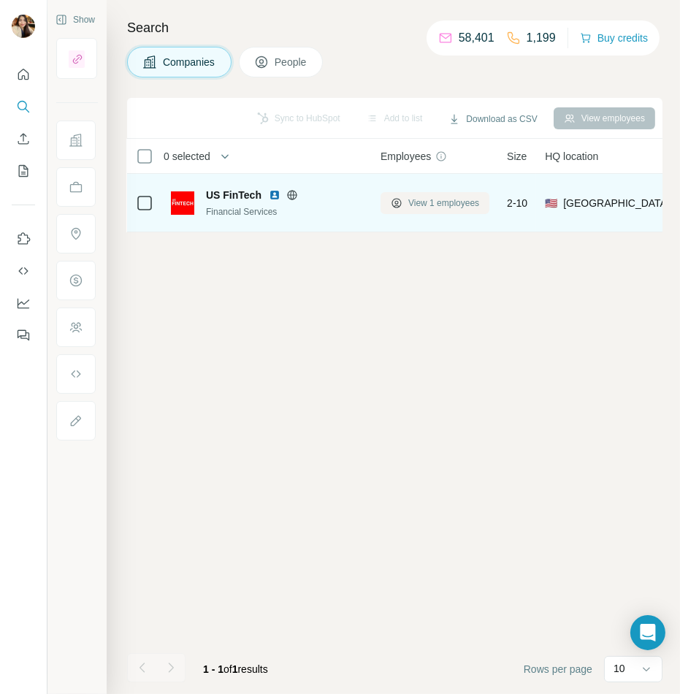
click at [415, 197] on span "View 1 employees" at bounding box center [443, 203] width 71 height 13
